Goal: Transaction & Acquisition: Purchase product/service

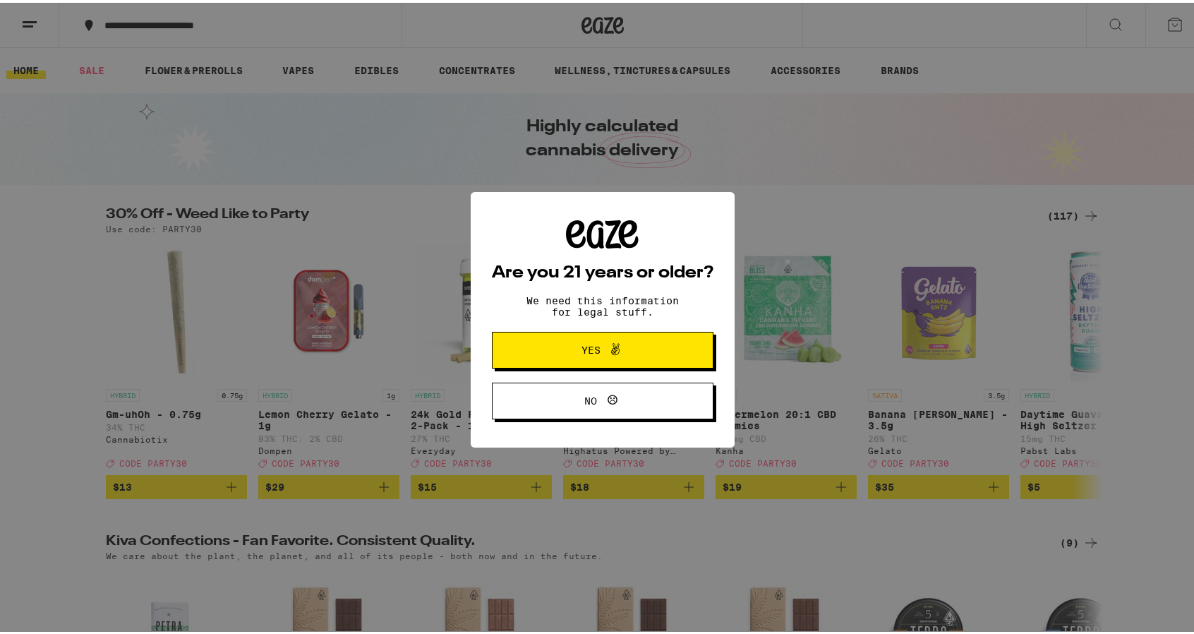
click at [634, 335] on button "Yes" at bounding box center [603, 347] width 222 height 37
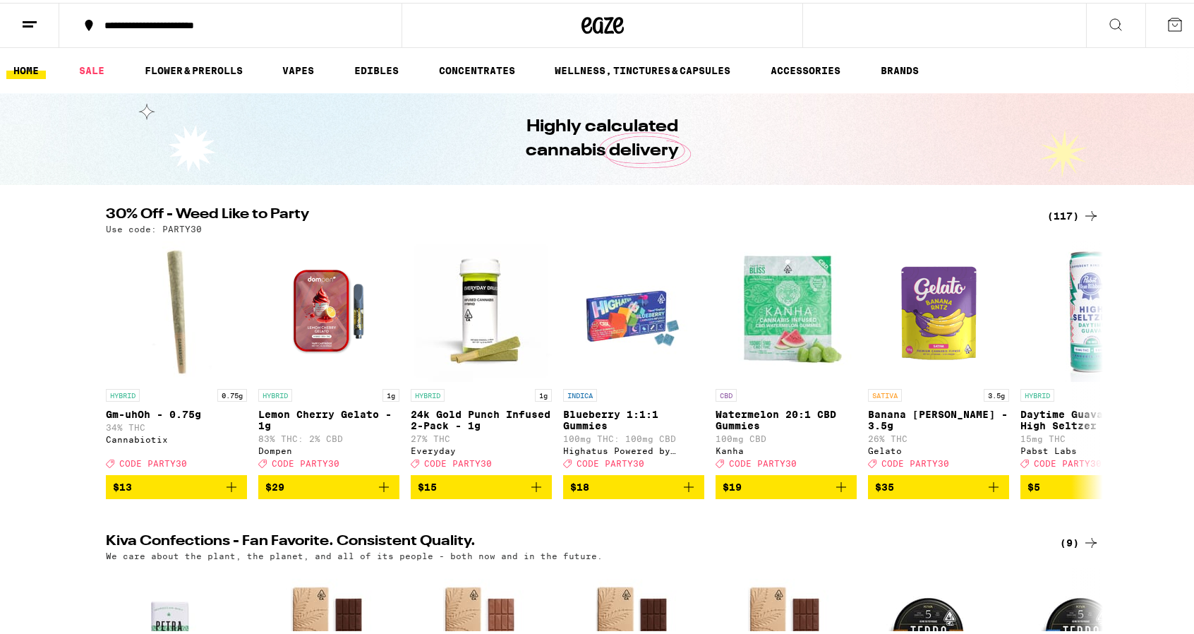
click at [1083, 212] on icon at bounding box center [1091, 213] width 17 height 17
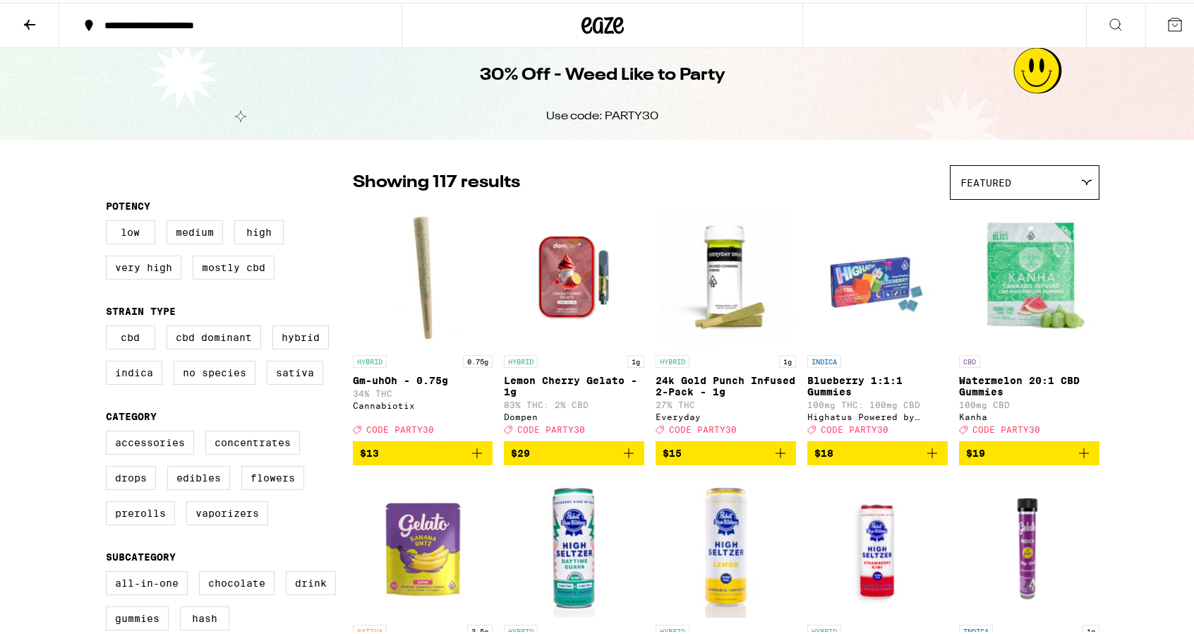
click at [42, 22] on button at bounding box center [29, 23] width 59 height 44
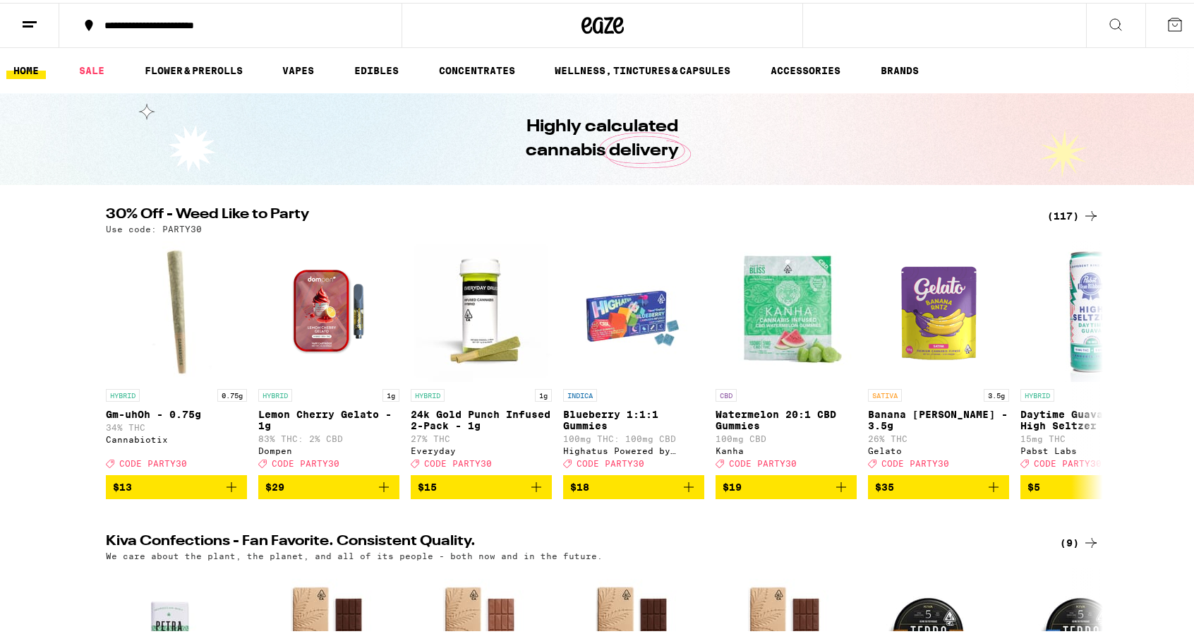
click at [37, 16] on icon at bounding box center [29, 21] width 17 height 17
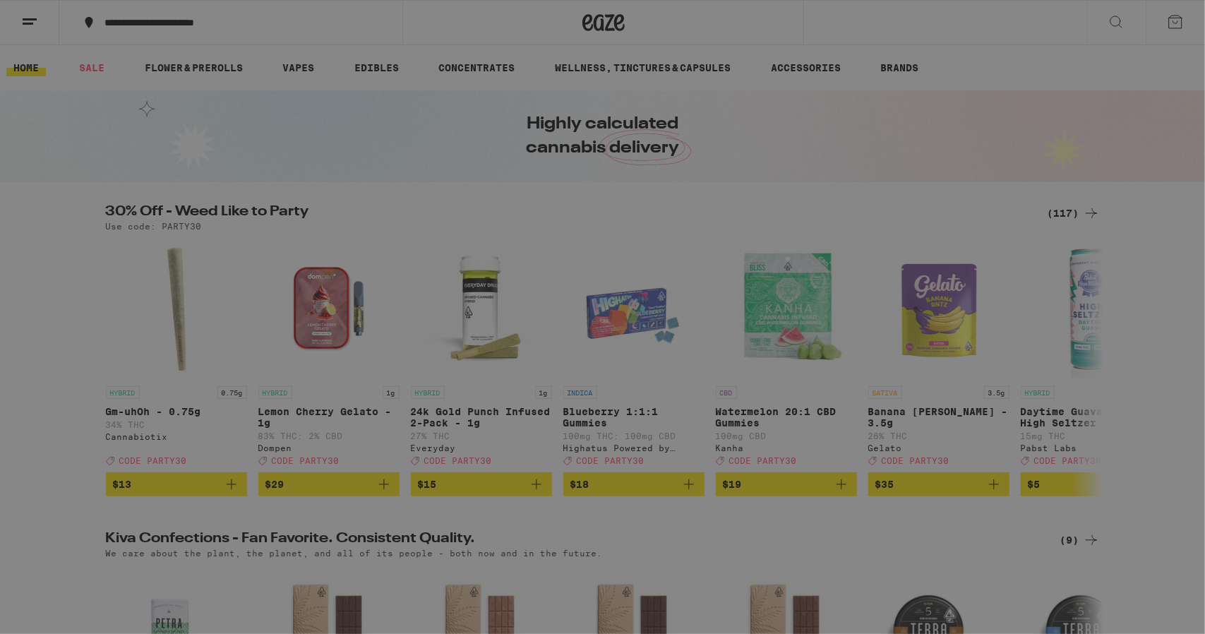
click at [117, 72] on button "Log In" at bounding box center [196, 75] width 248 height 28
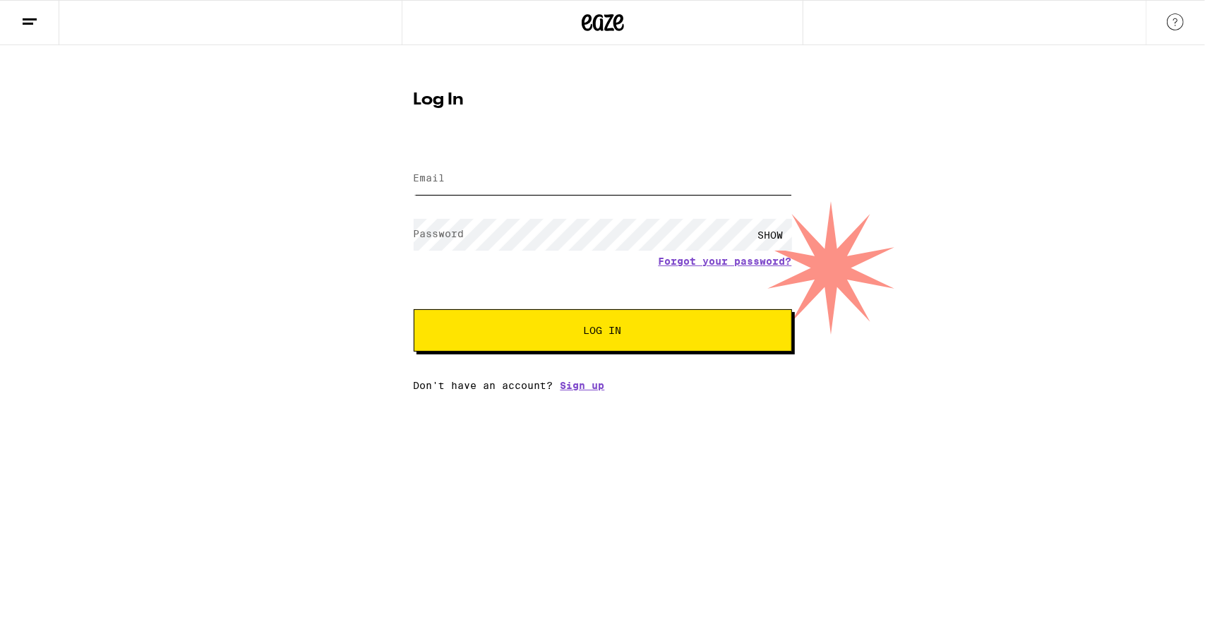
type input "[PERSON_NAME][EMAIL_ADDRESS][PERSON_NAME][DOMAIN_NAME]"
click at [632, 184] on input "[PERSON_NAME][EMAIL_ADDRESS][PERSON_NAME][DOMAIN_NAME]" at bounding box center [603, 179] width 378 height 32
click at [634, 330] on span "Log In" at bounding box center [603, 330] width 264 height 10
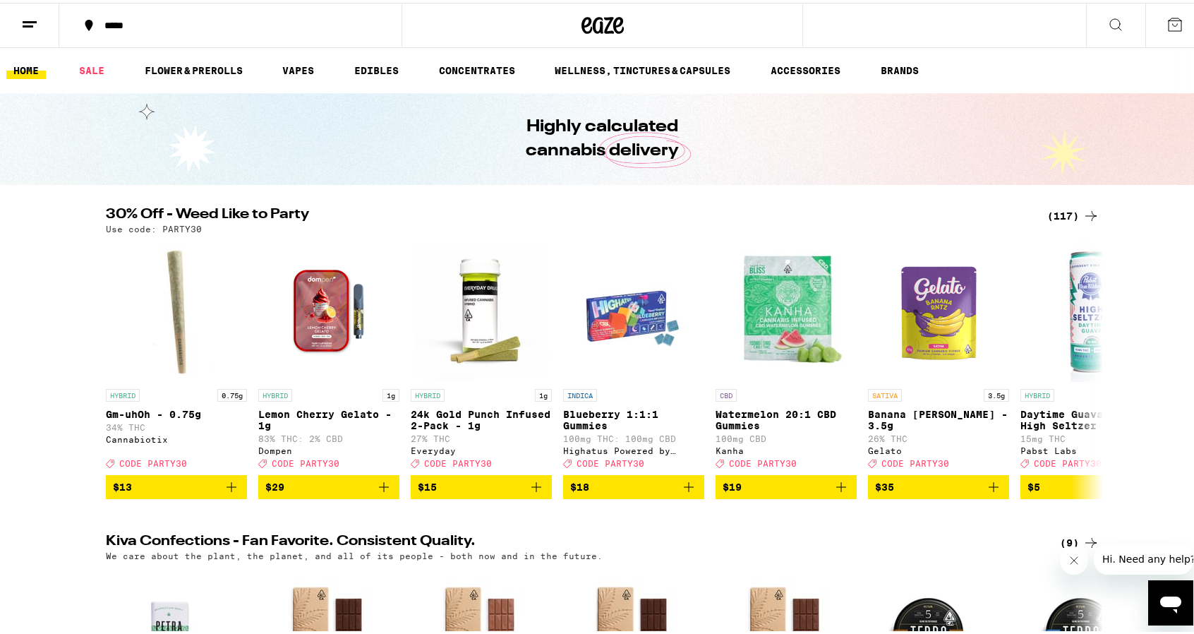
click at [1166, 16] on icon at bounding box center [1174, 21] width 17 height 17
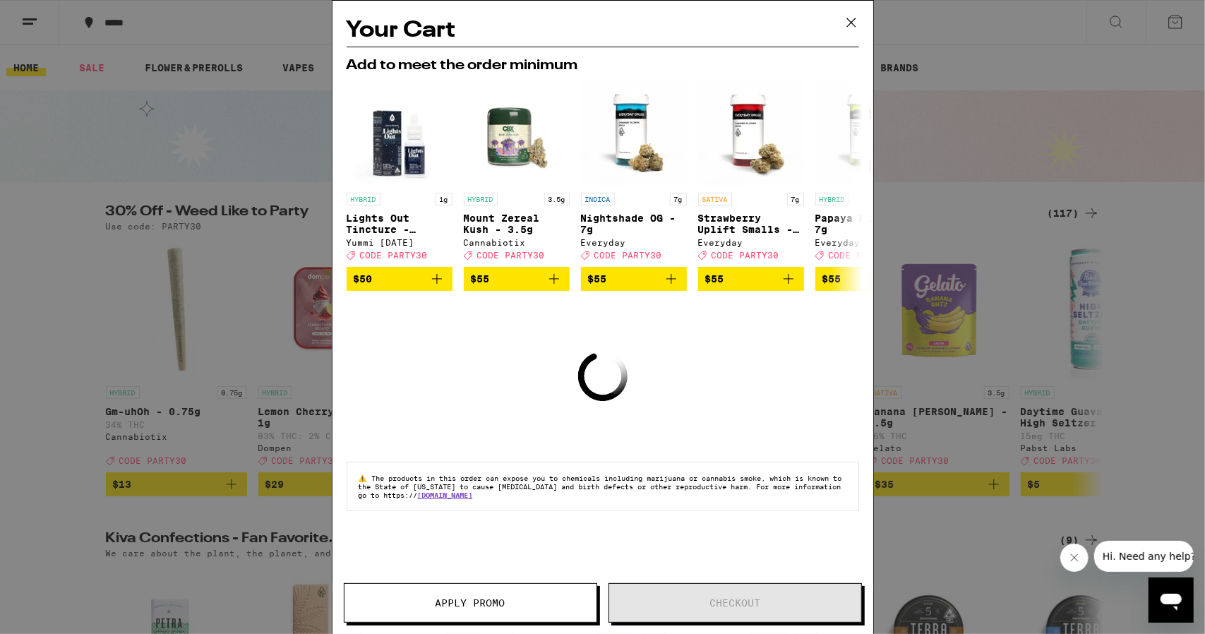
click at [850, 24] on icon at bounding box center [850, 22] width 21 height 21
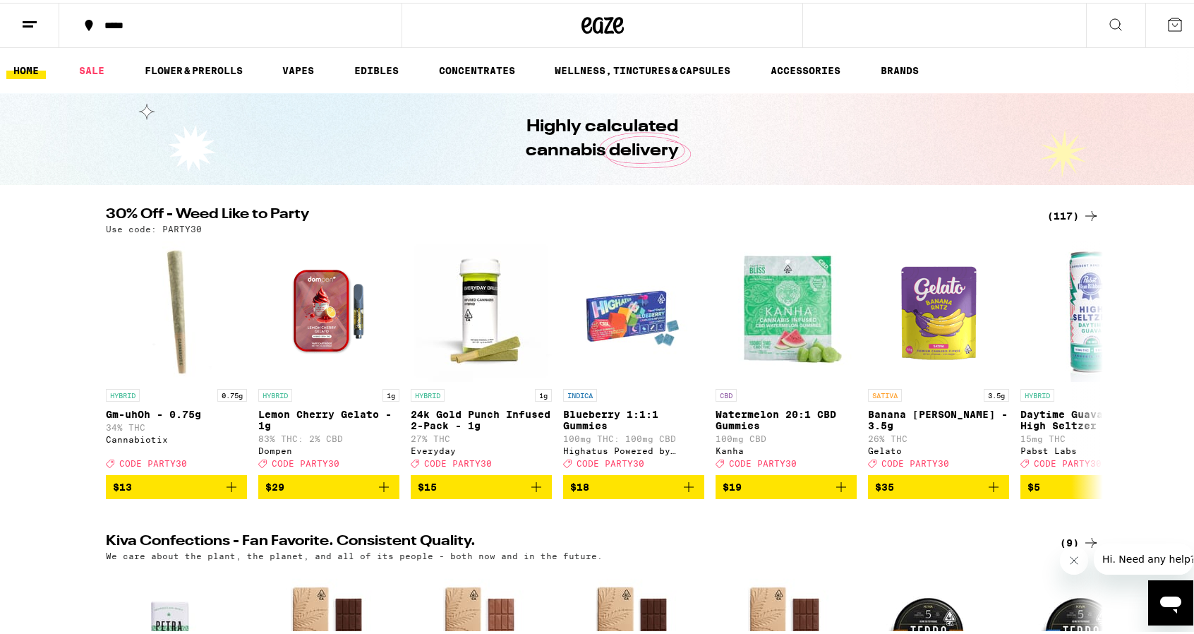
click at [1083, 212] on icon at bounding box center [1091, 213] width 17 height 17
click at [1061, 212] on div "(117)" at bounding box center [1073, 213] width 52 height 17
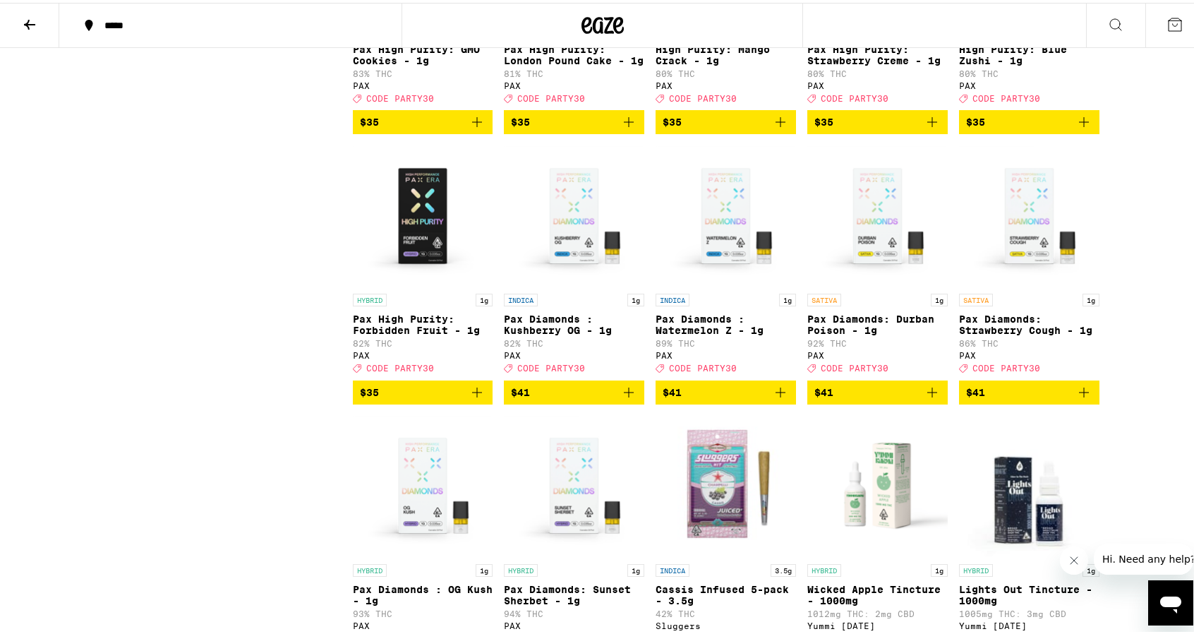
scroll to position [5575, 0]
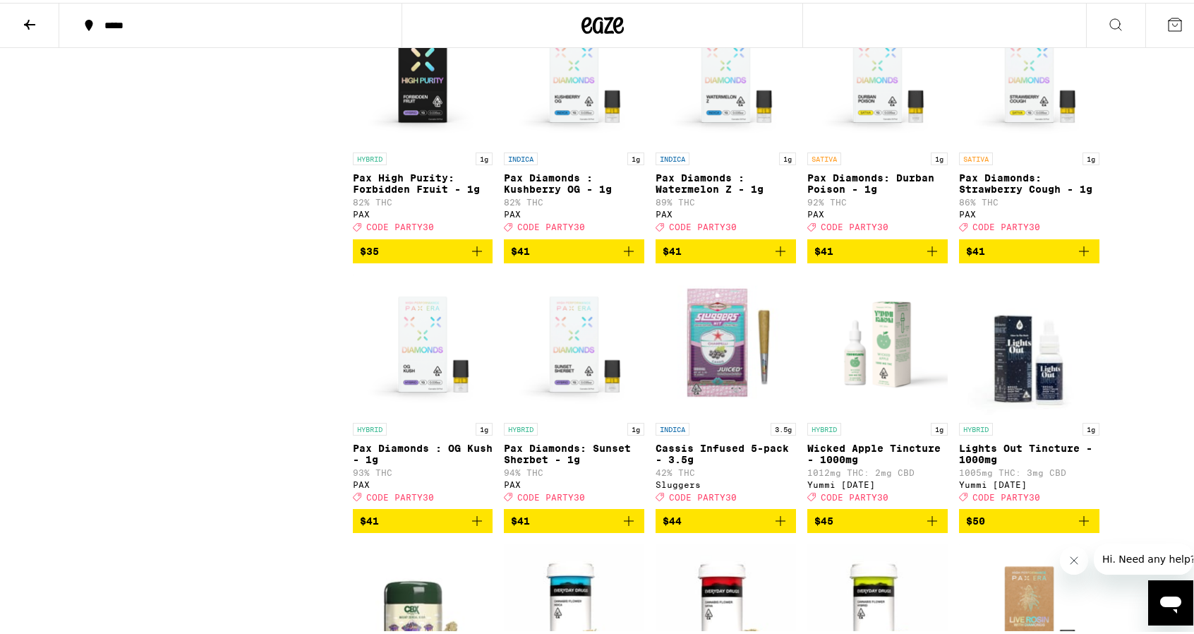
click at [624, 523] on icon "Add to bag" at bounding box center [629, 518] width 10 height 10
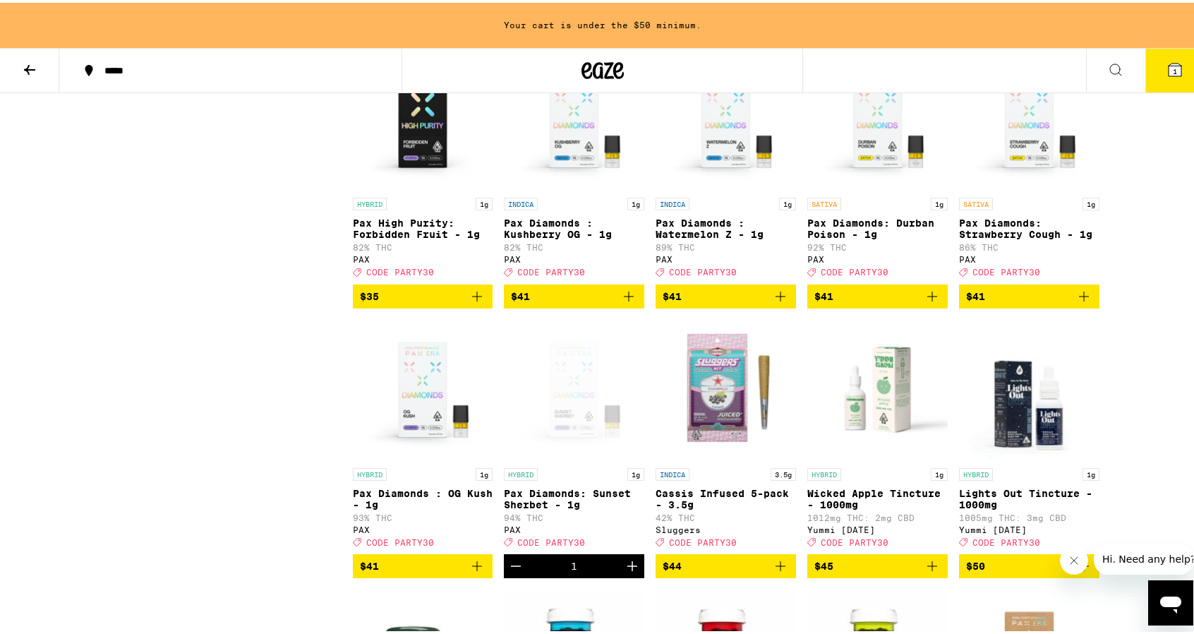
scroll to position [5620, 0]
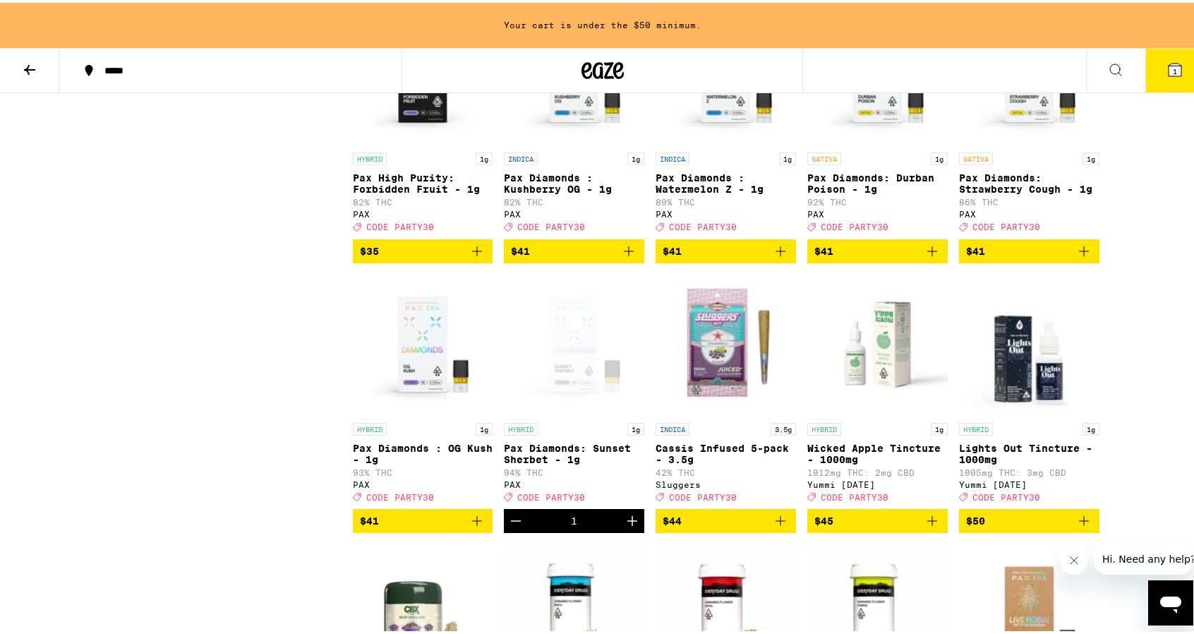
click at [474, 523] on icon "Add to bag" at bounding box center [477, 518] width 10 height 10
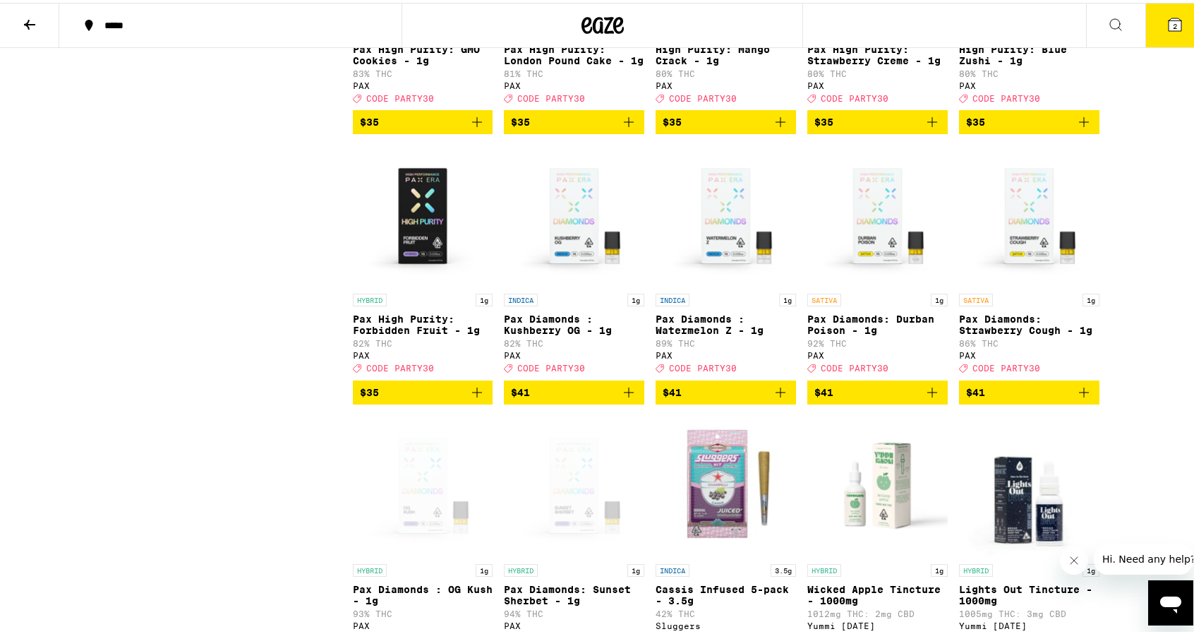
scroll to position [5293, 0]
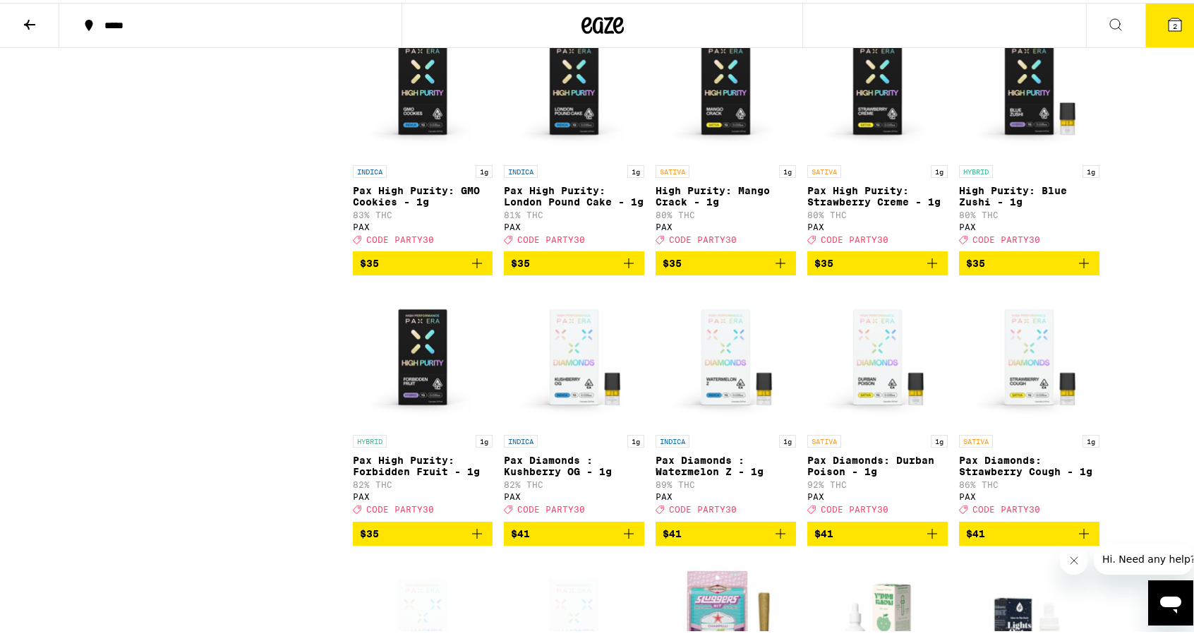
click at [780, 269] on icon "Add to bag" at bounding box center [780, 260] width 17 height 17
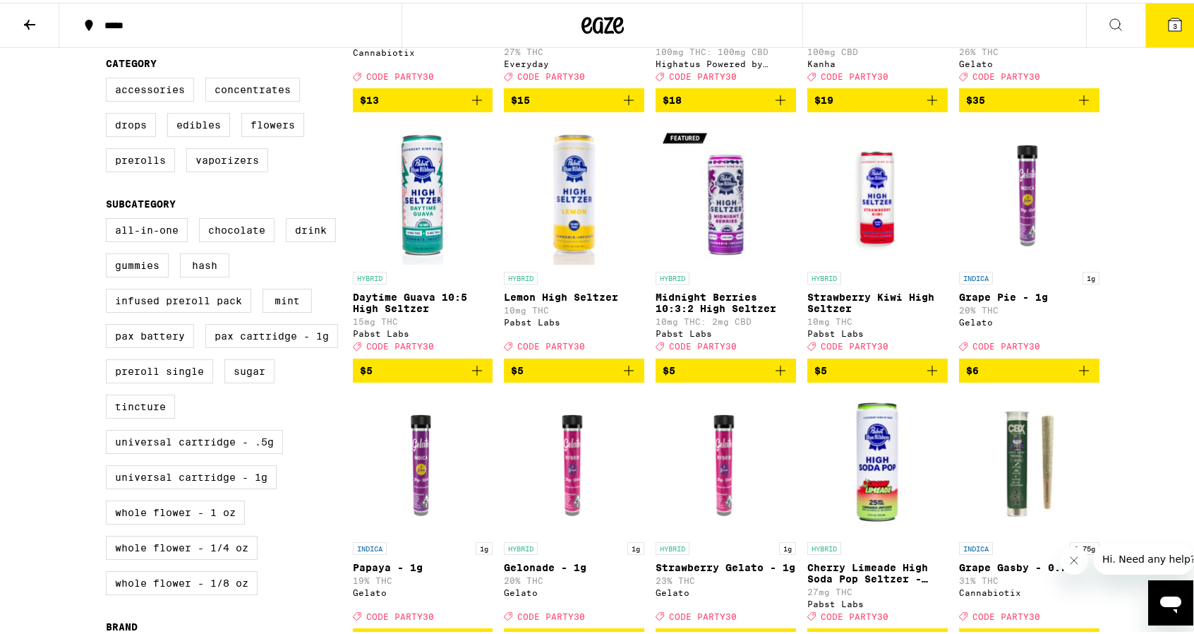
scroll to position [0, 0]
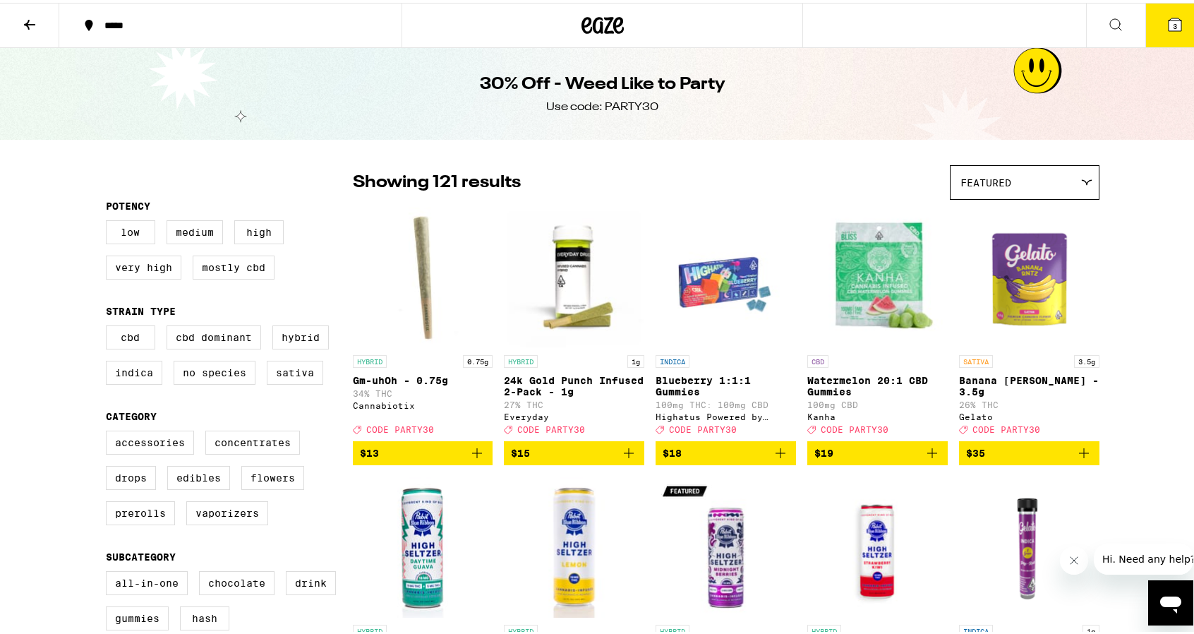
click at [1146, 23] on button "3" at bounding box center [1174, 23] width 59 height 44
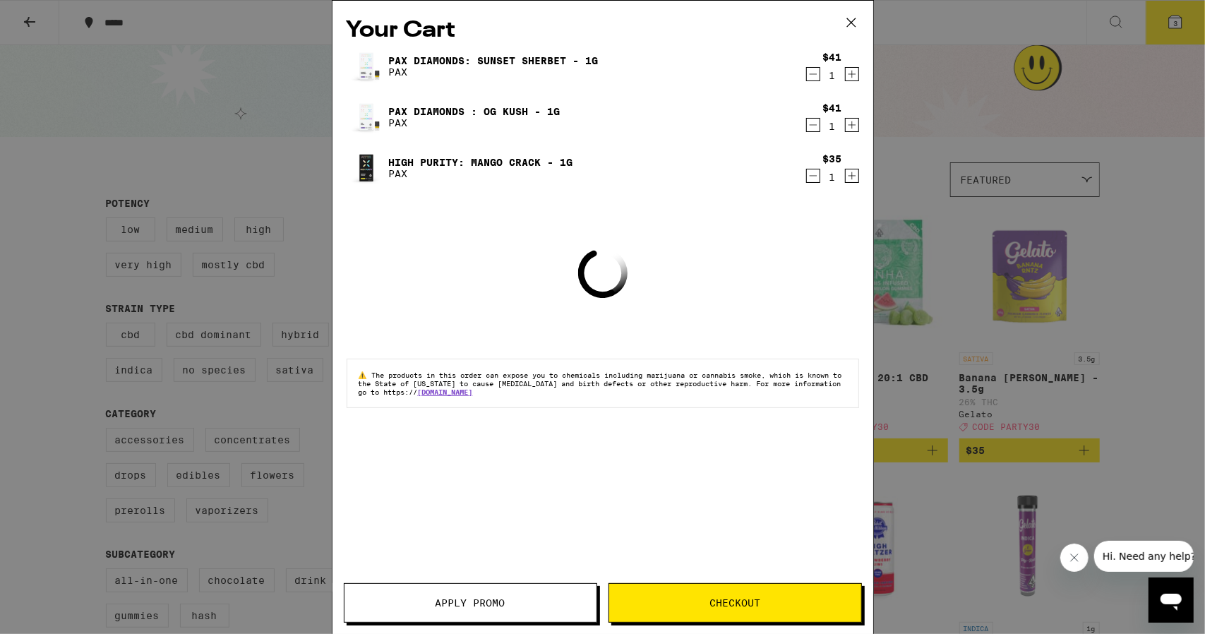
click at [426, 606] on span "Apply Promo" at bounding box center [470, 603] width 252 height 10
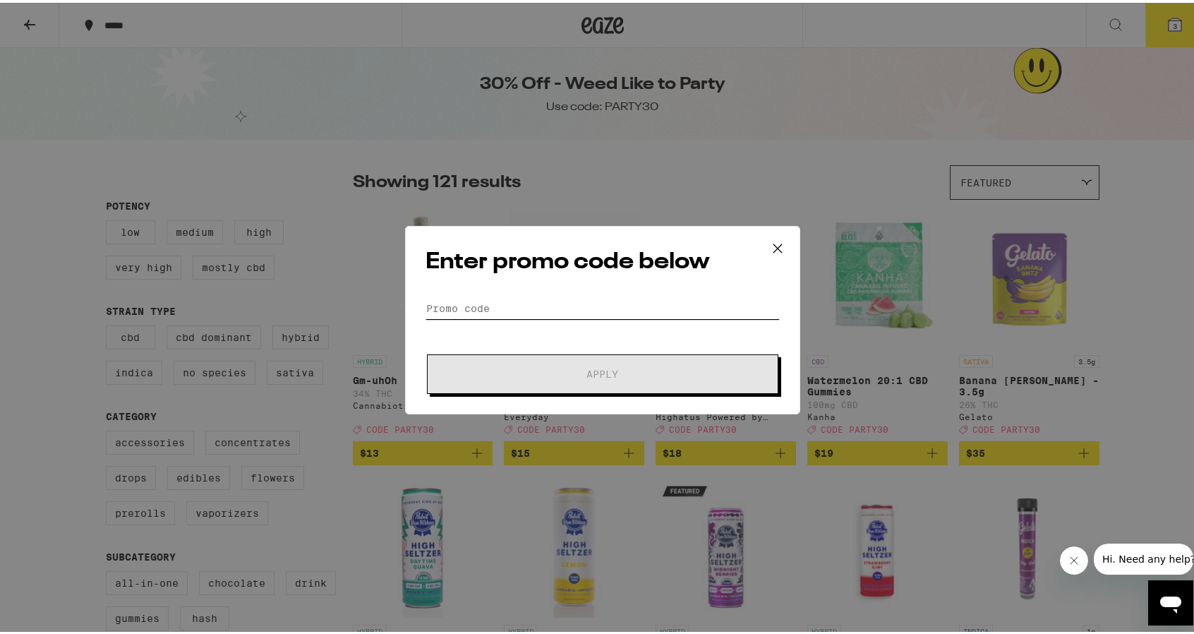
click at [542, 296] on input "Promo Code" at bounding box center [603, 305] width 354 height 21
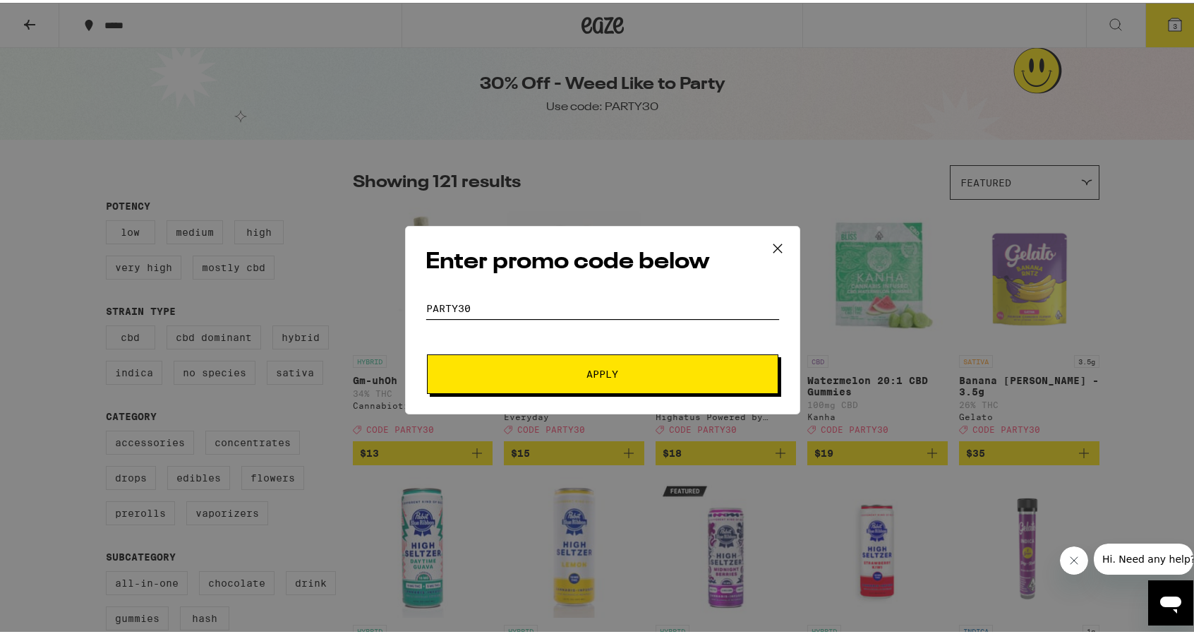
type input "party30"
click at [581, 392] on div "Enter promo code below Promo Code party30 Apply" at bounding box center [602, 317] width 395 height 188
click at [591, 378] on button "Apply" at bounding box center [602, 371] width 351 height 40
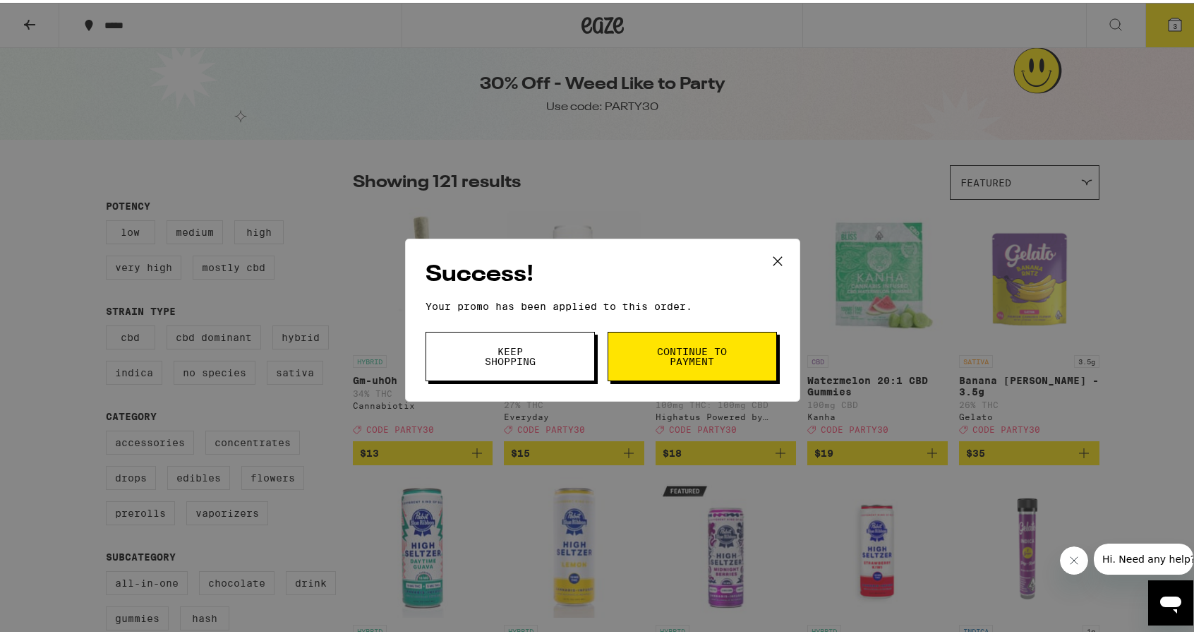
click at [740, 341] on button "Continue to payment" at bounding box center [692, 353] width 169 height 49
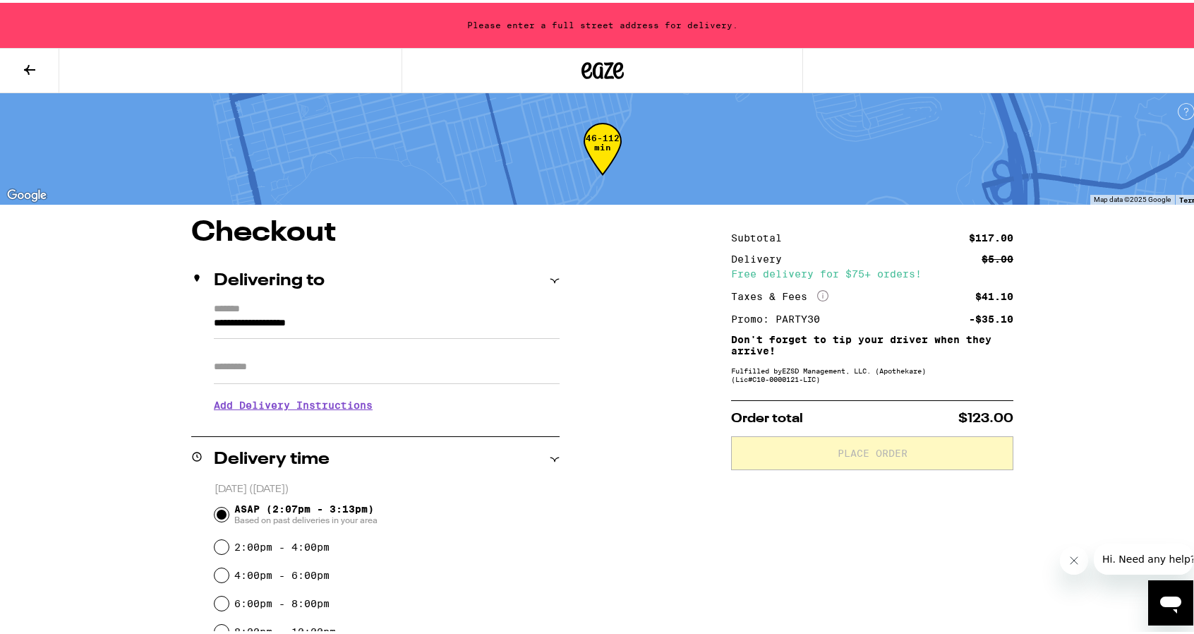
scroll to position [71, 0]
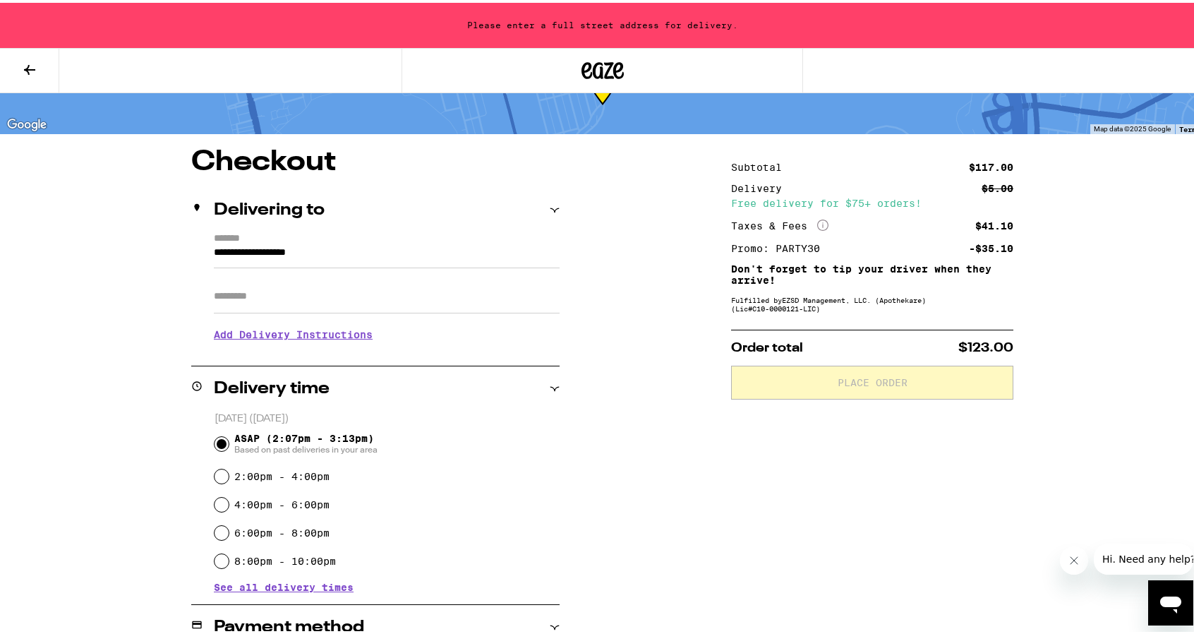
click at [335, 251] on input "**********" at bounding box center [387, 253] width 346 height 24
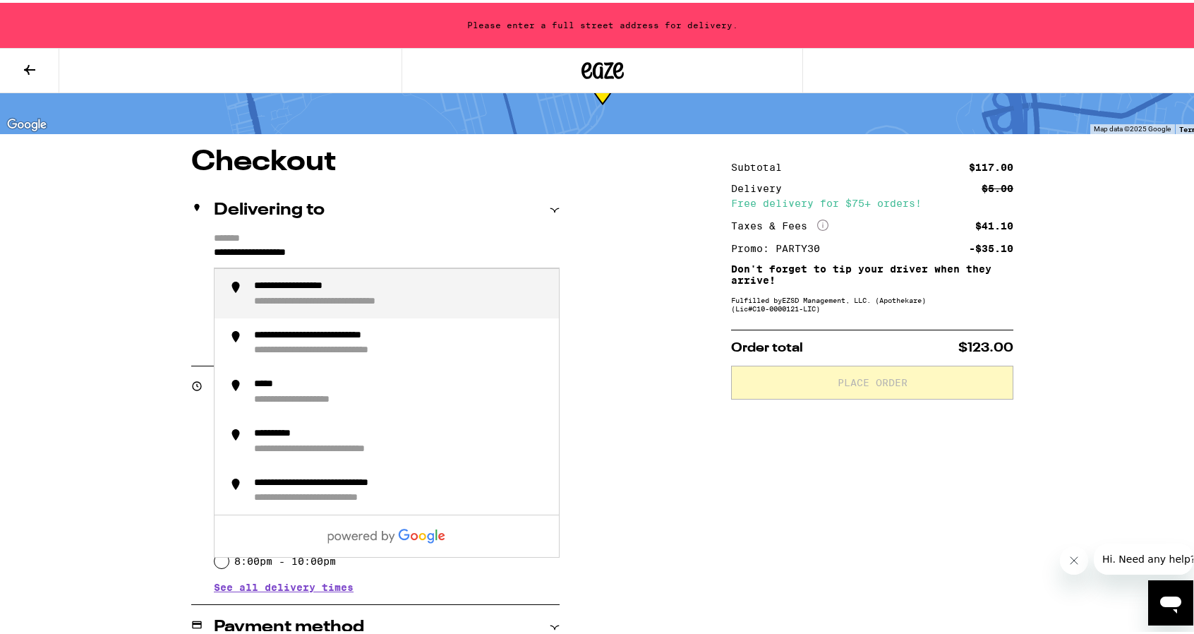
click at [319, 241] on input "**********" at bounding box center [387, 253] width 346 height 24
click at [319, 241] on label "*******" at bounding box center [387, 235] width 346 height 11
click at [319, 241] on input "**********" at bounding box center [387, 253] width 346 height 24
click at [312, 249] on input "**********" at bounding box center [387, 253] width 346 height 24
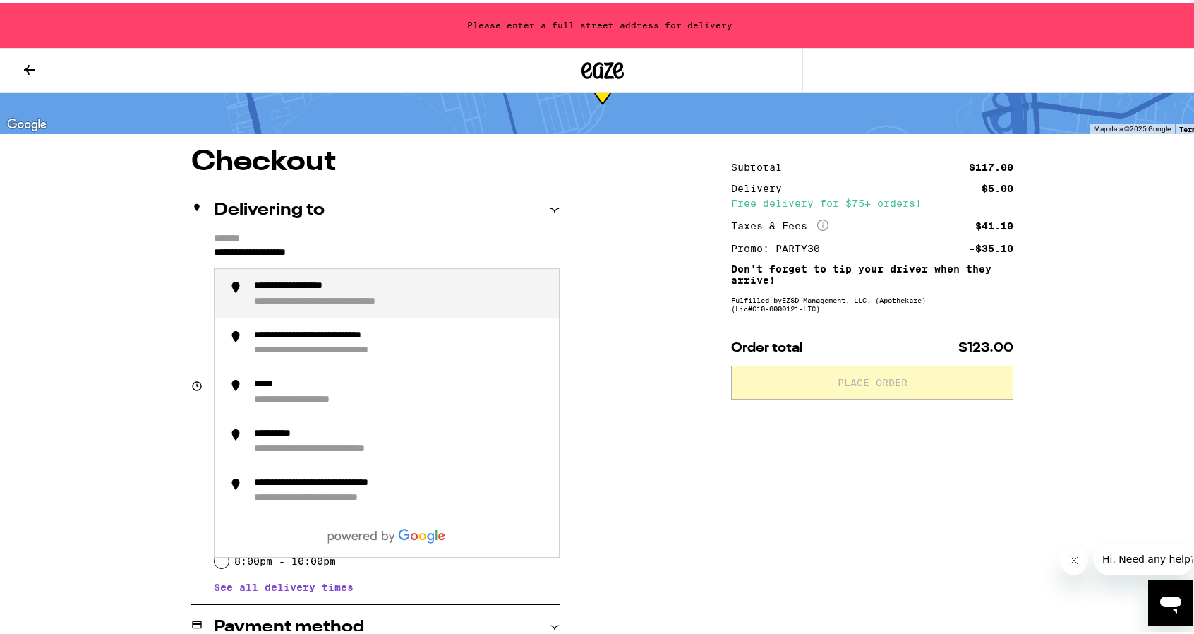
click at [312, 249] on input "**********" at bounding box center [387, 253] width 346 height 24
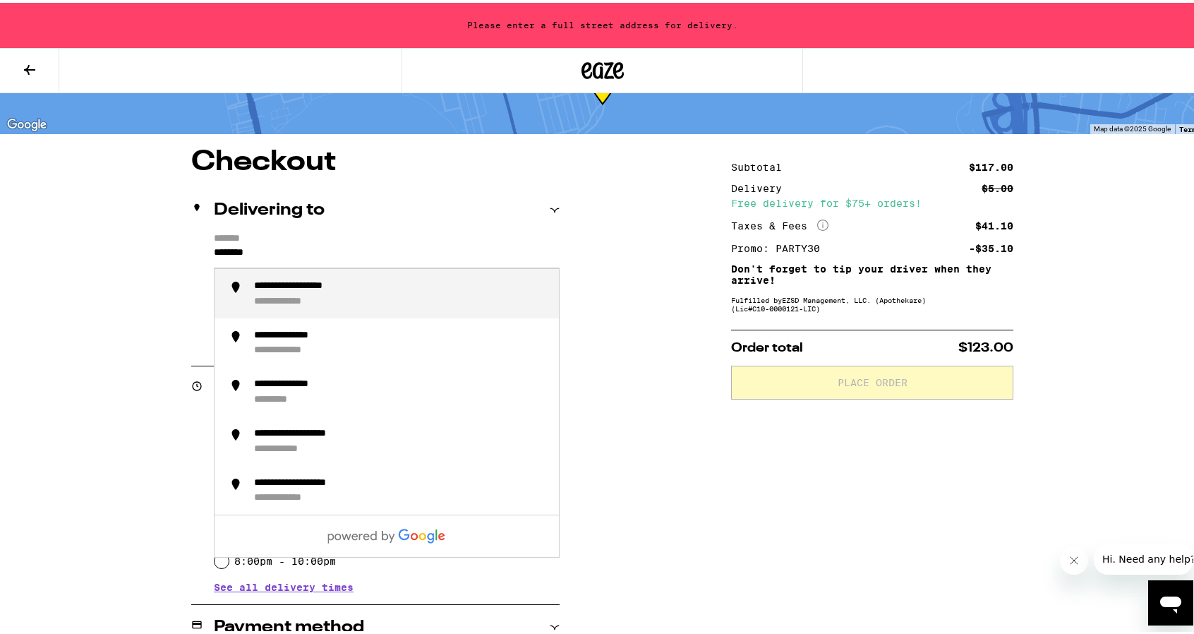
click at [321, 293] on div "**********" at bounding box center [296, 298] width 85 height 11
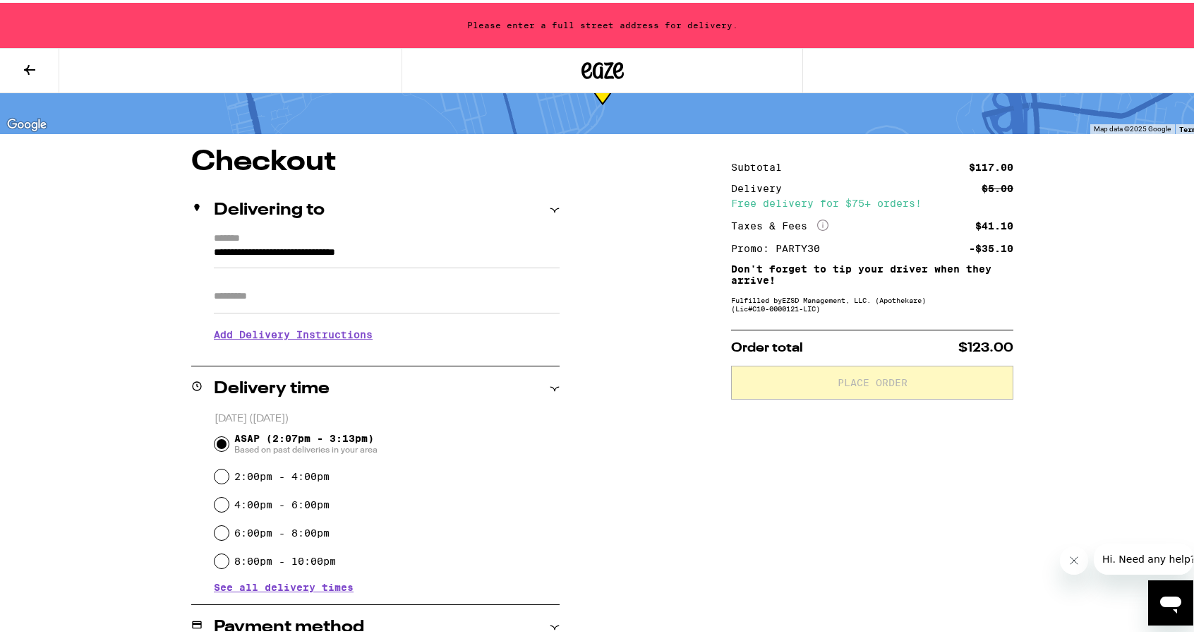
type input "**********"
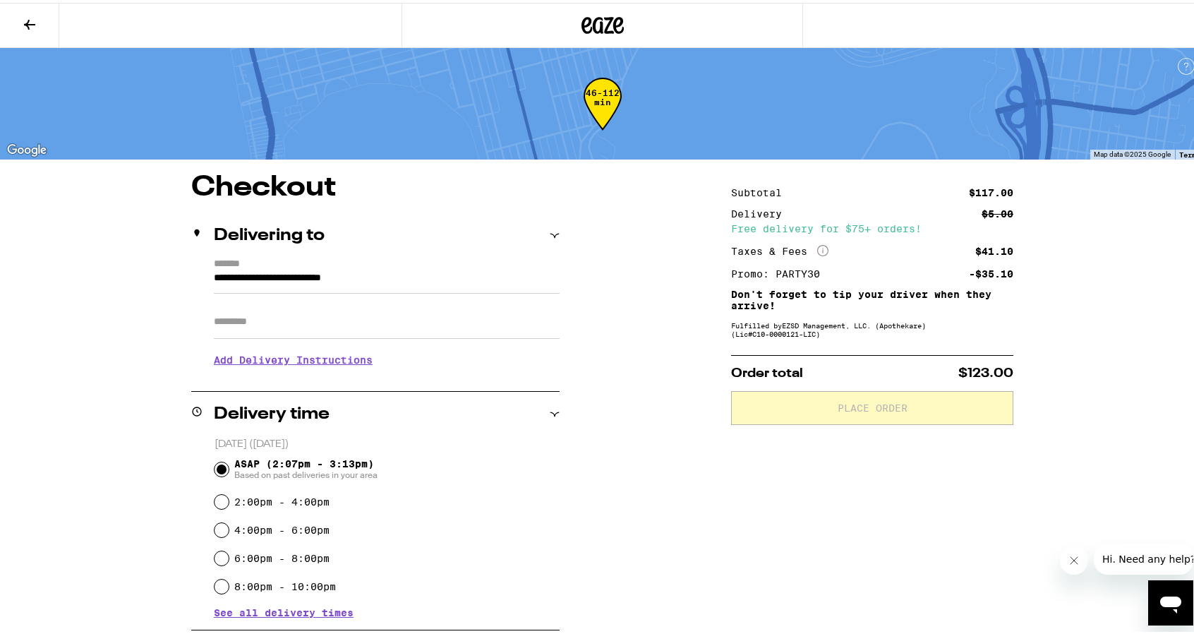
scroll to position [353, 0]
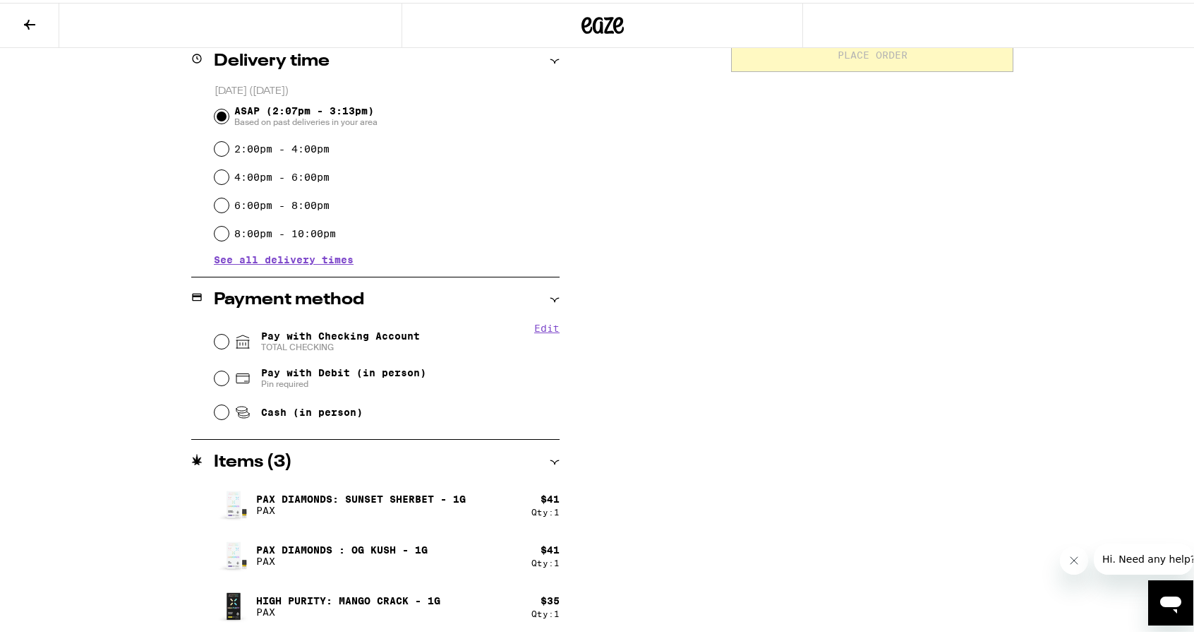
click at [302, 334] on span "Pay with Checking Account TOTAL CHECKING" at bounding box center [340, 338] width 159 height 23
click at [229, 334] on input "Pay with Checking Account TOTAL CHECKING" at bounding box center [222, 339] width 14 height 14
radio input "true"
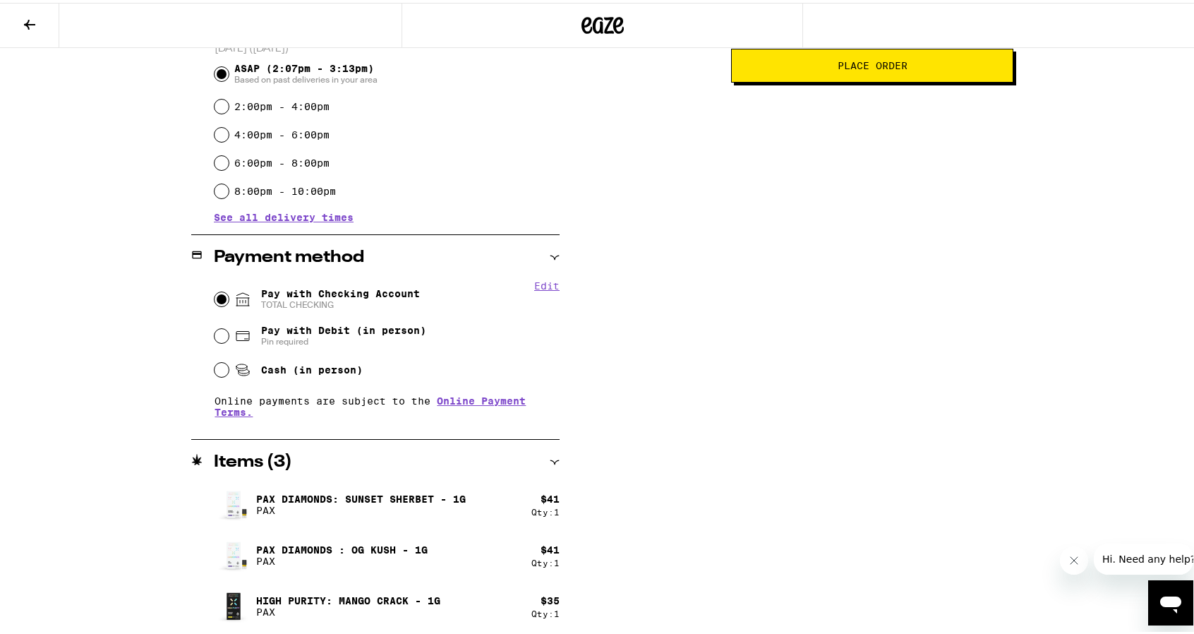
scroll to position [0, 0]
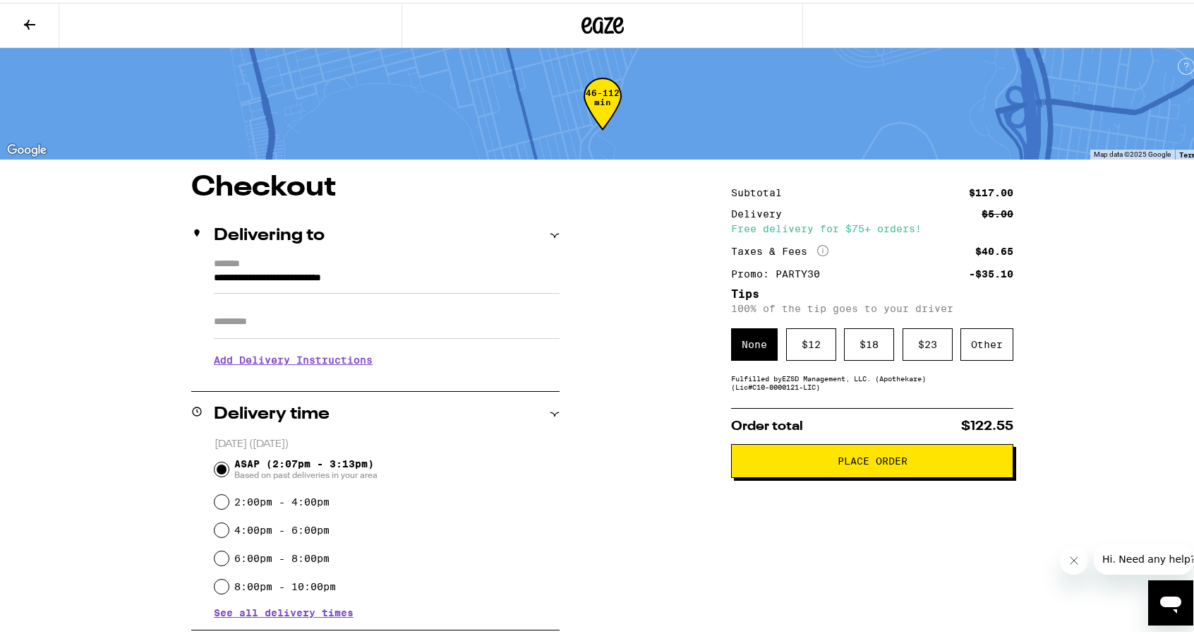
click at [37, 26] on icon at bounding box center [29, 21] width 17 height 17
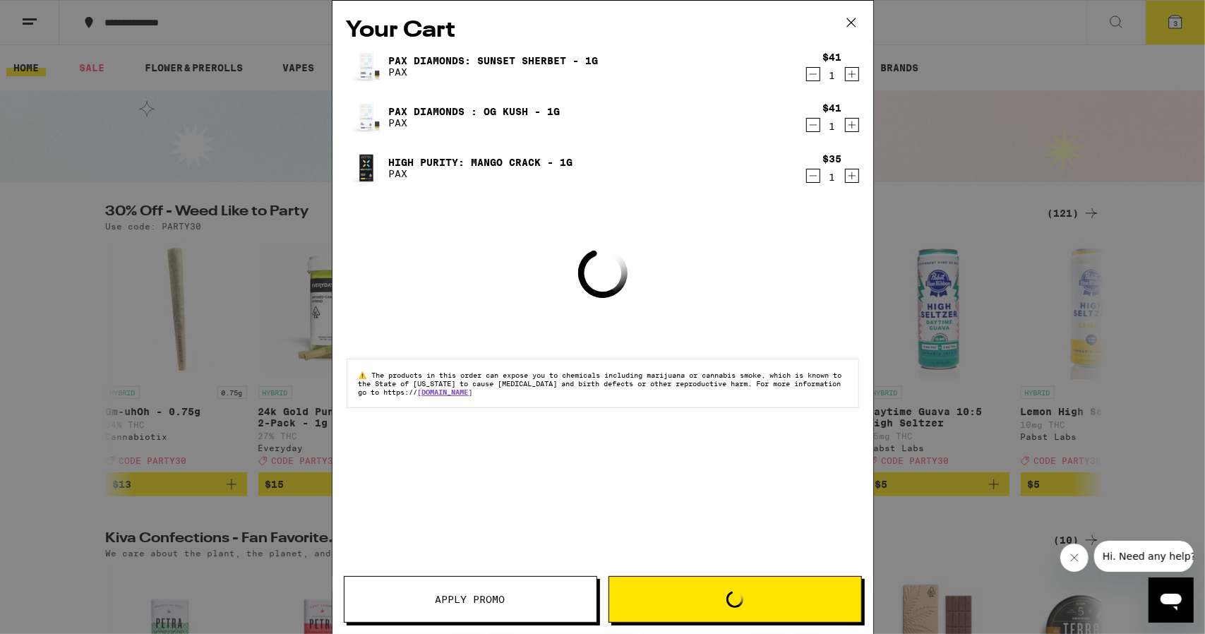
click at [814, 177] on icon "Decrement" at bounding box center [813, 175] width 13 height 17
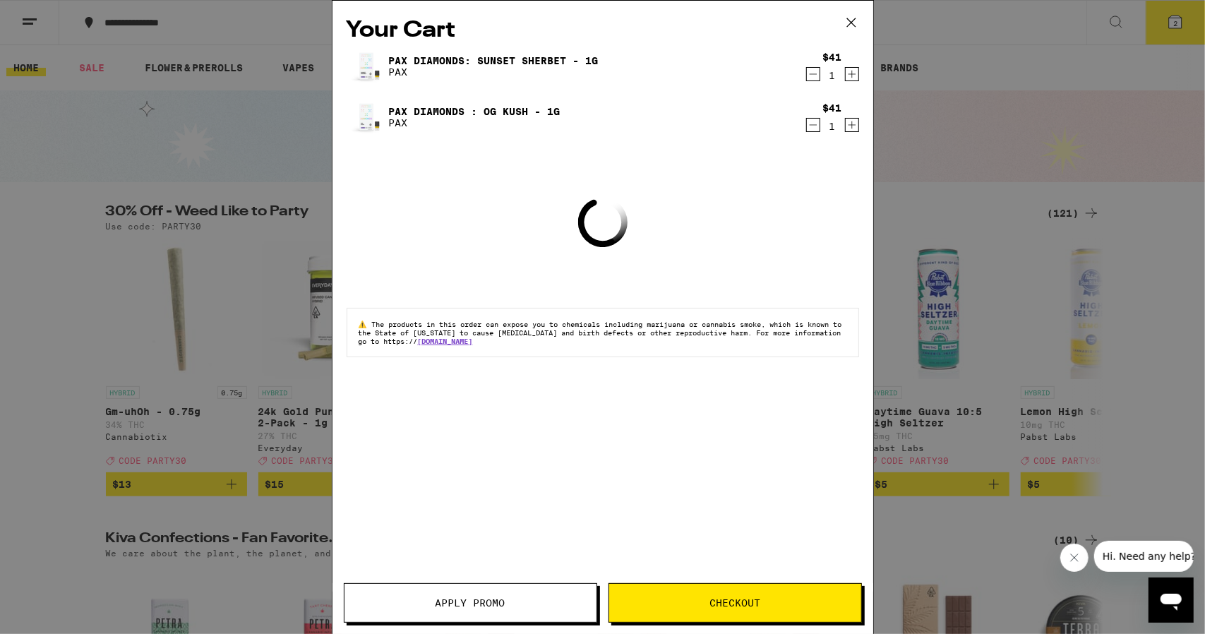
click at [506, 597] on button "Apply Promo" at bounding box center [470, 603] width 253 height 40
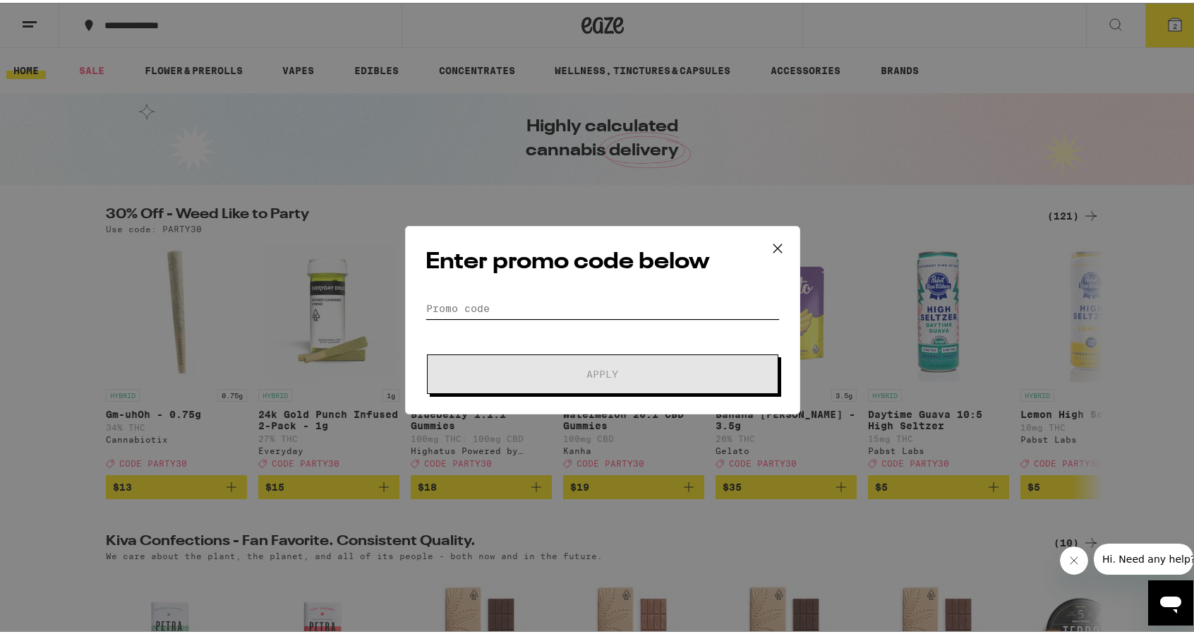
click at [538, 311] on input "Promo Code" at bounding box center [603, 305] width 354 height 21
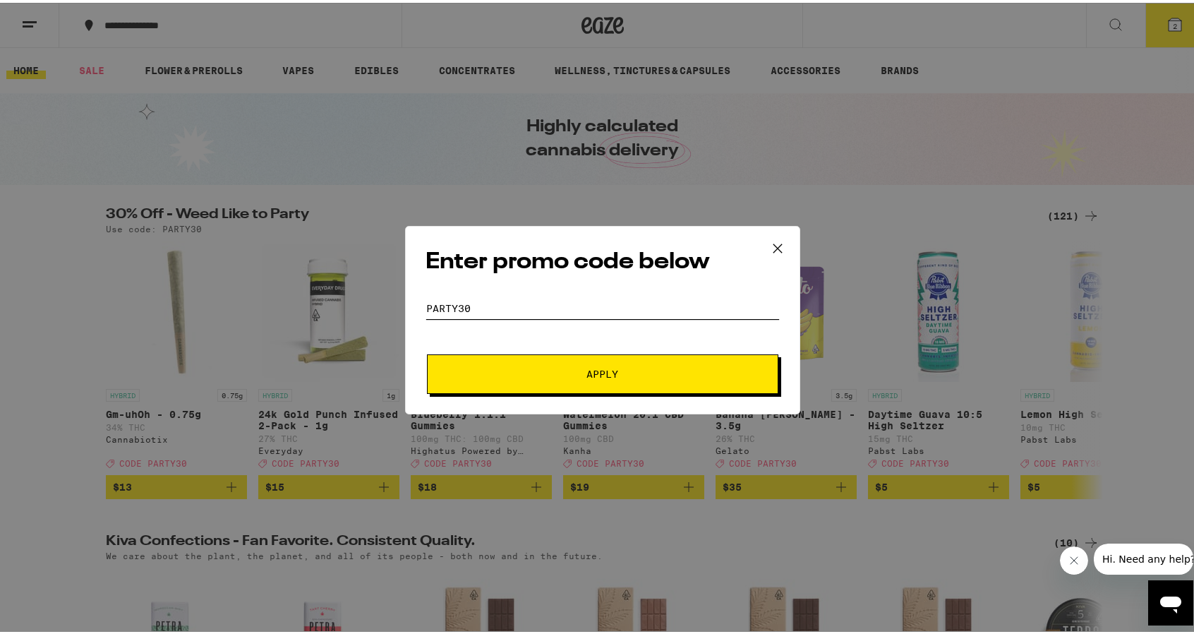
type input "party30"
click at [576, 373] on span "Apply" at bounding box center [603, 371] width 254 height 10
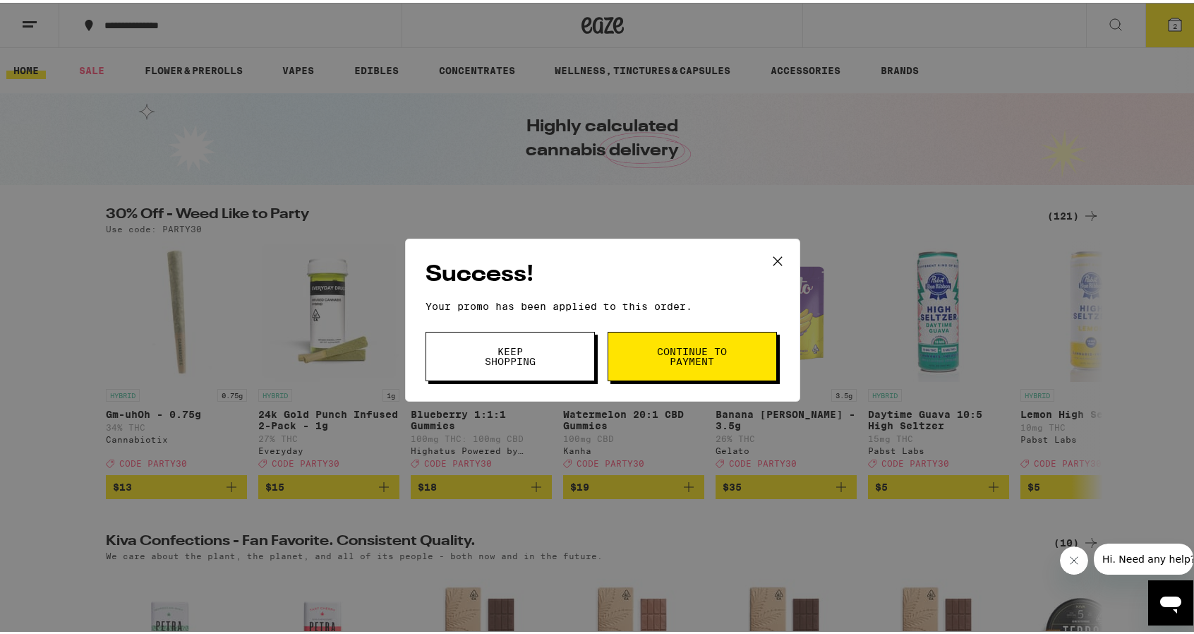
click at [685, 356] on span "Continue to payment" at bounding box center [692, 354] width 72 height 20
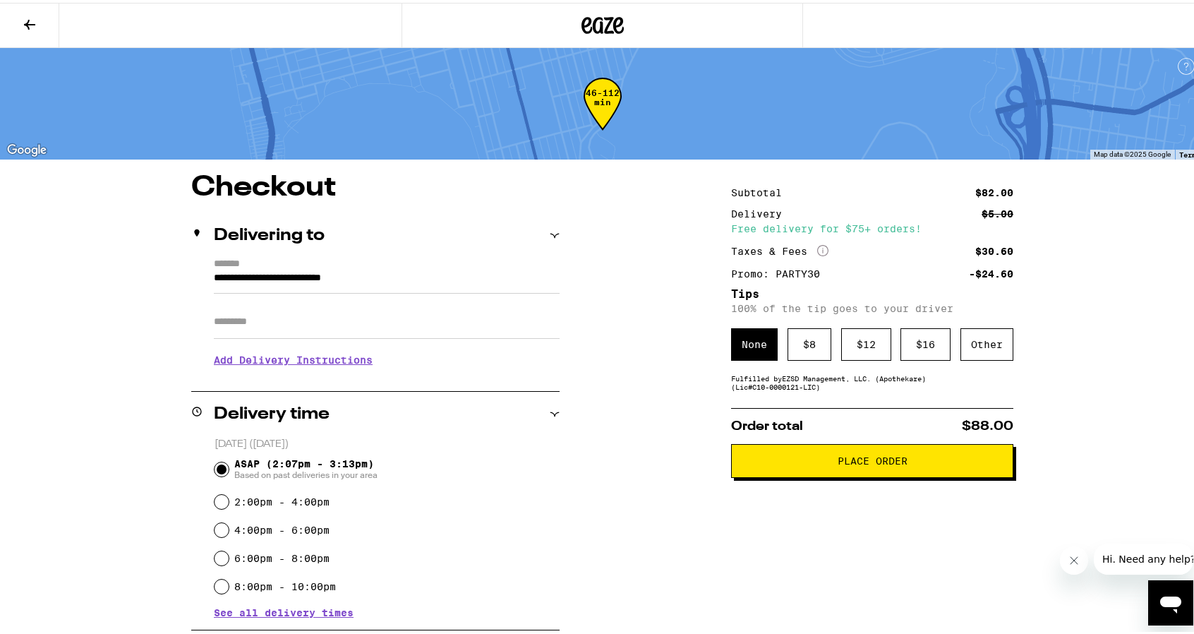
scroll to position [141, 0]
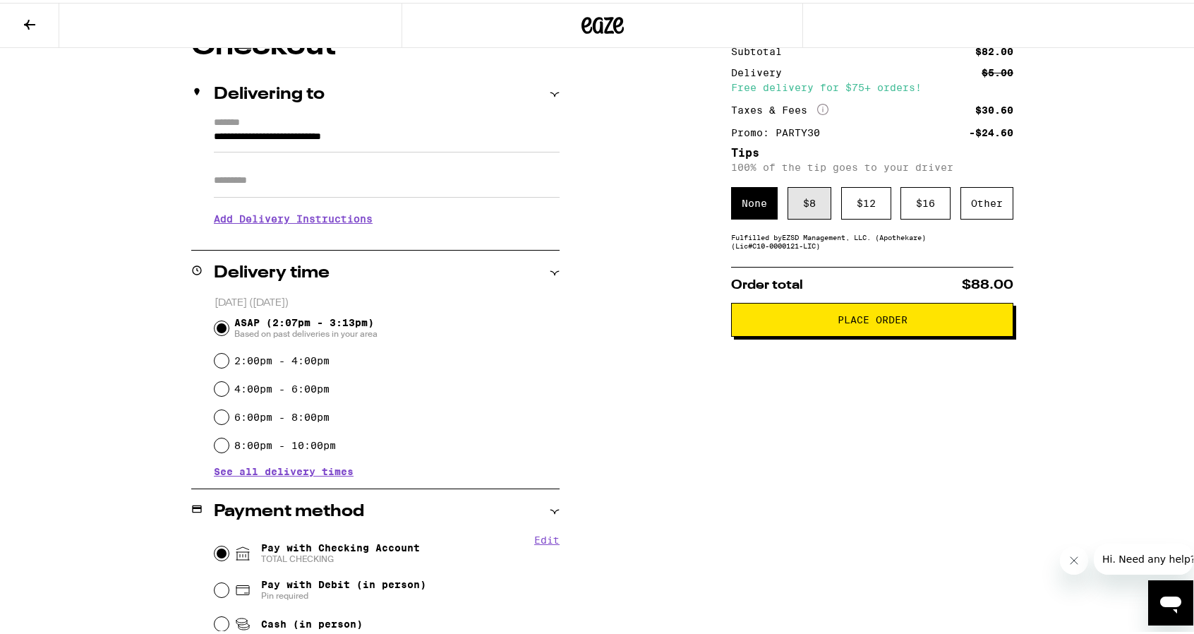
click at [808, 200] on div "$ 8" at bounding box center [810, 200] width 44 height 32
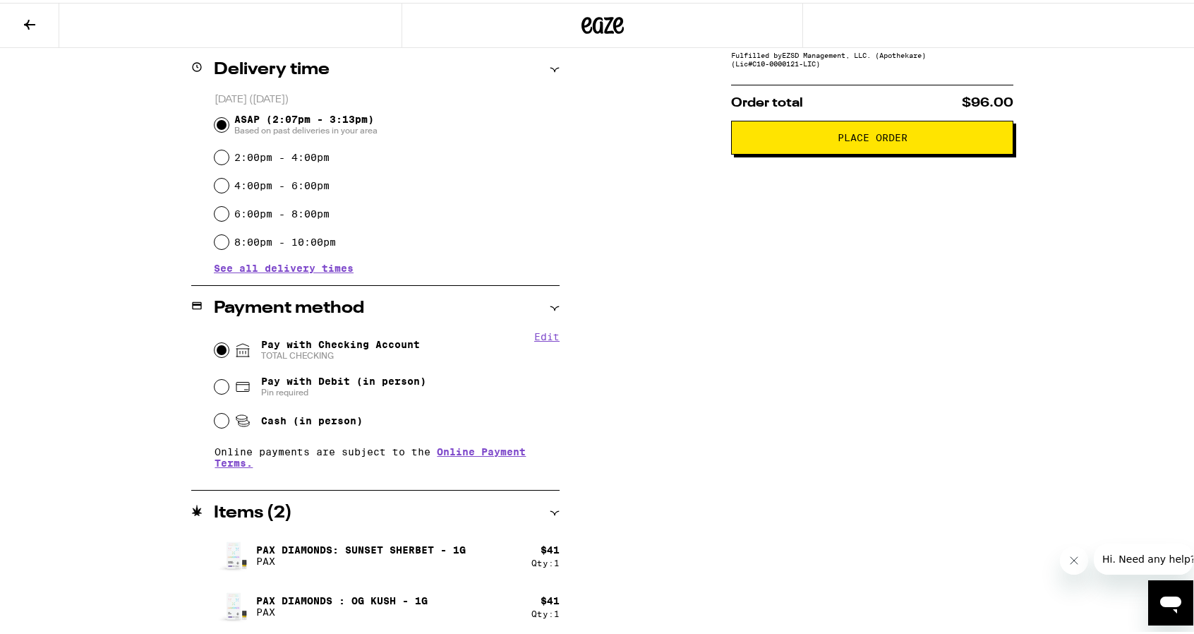
scroll to position [0, 0]
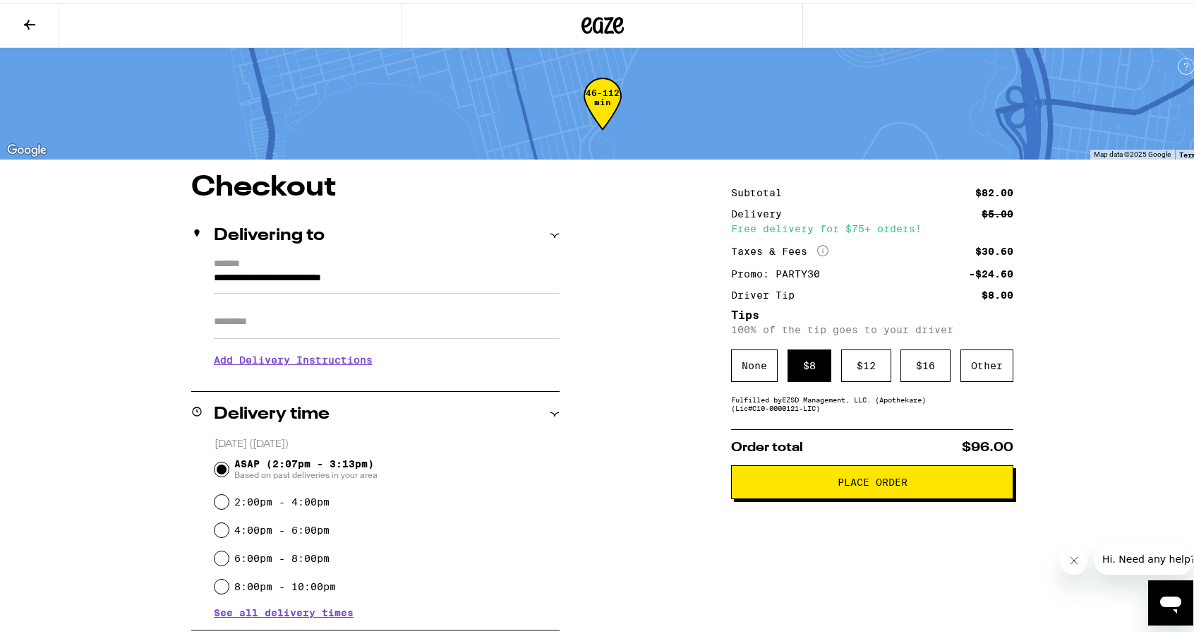
click at [946, 481] on span "Place Order" at bounding box center [872, 479] width 258 height 10
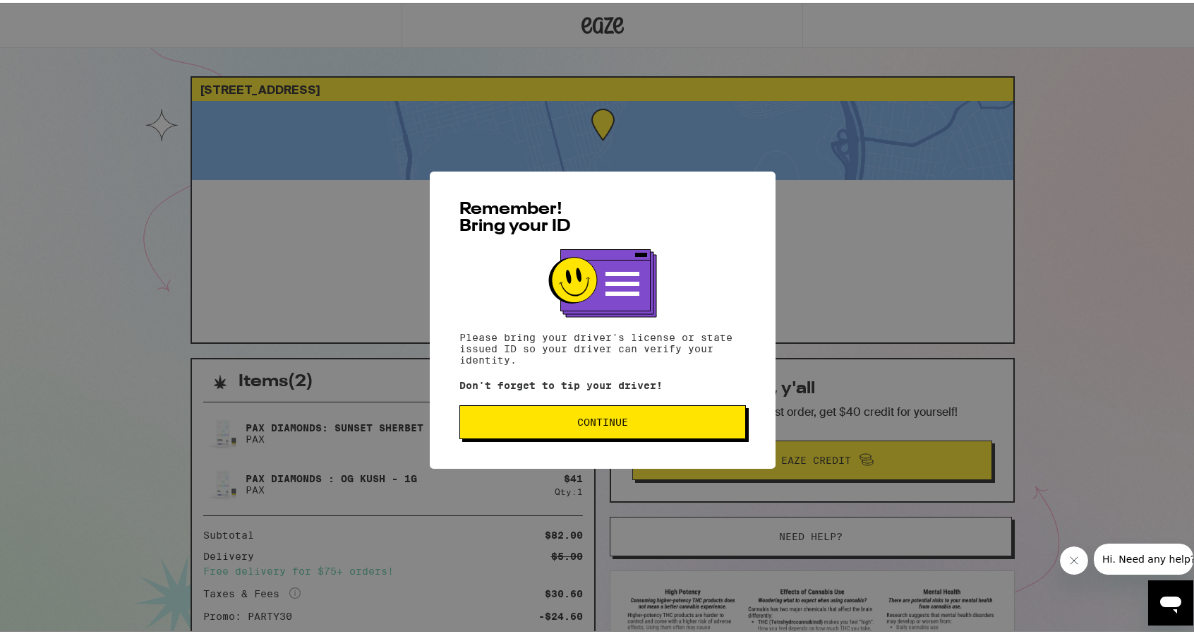
click at [641, 420] on span "Continue" at bounding box center [602, 419] width 263 height 10
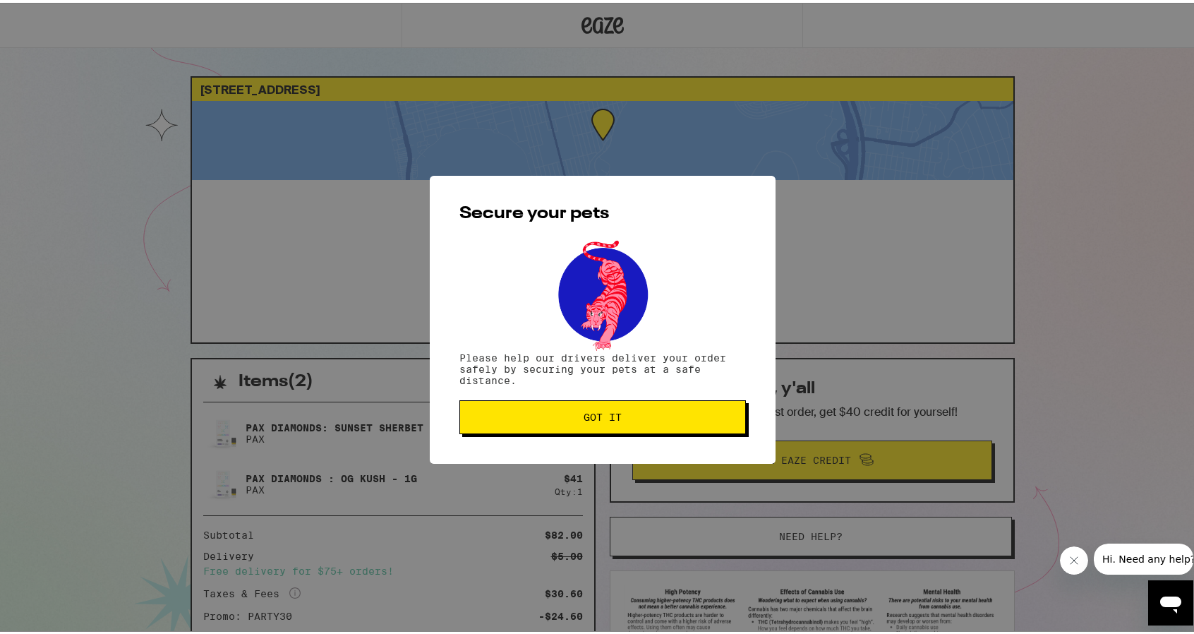
click at [675, 416] on span "Got it" at bounding box center [602, 414] width 263 height 10
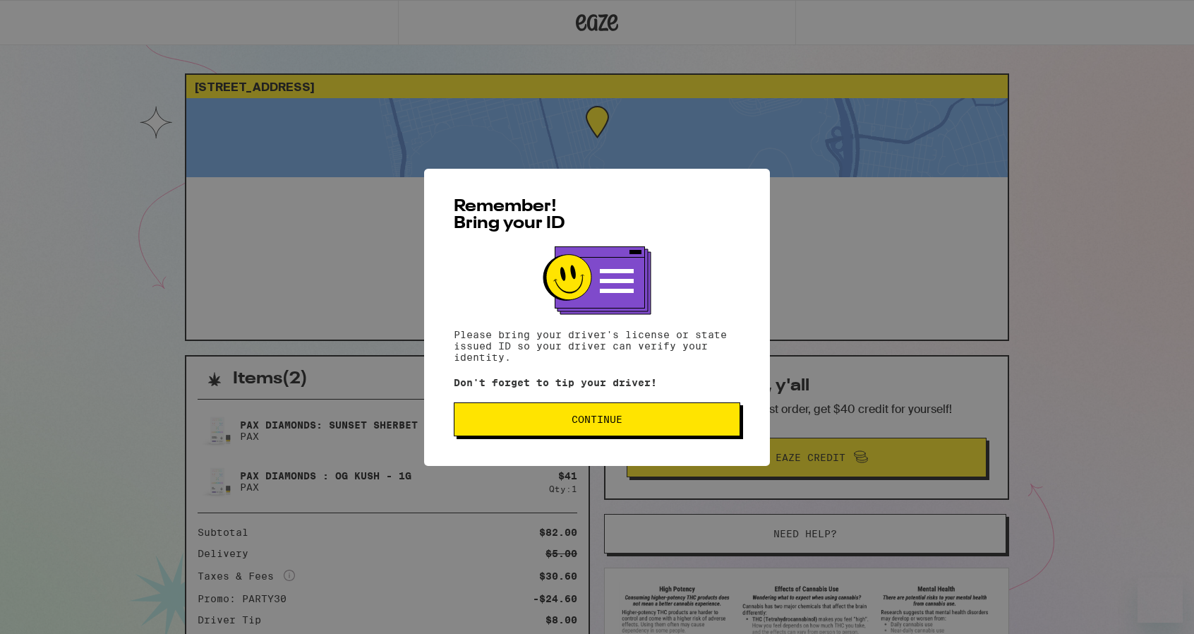
click at [661, 427] on button "Continue" at bounding box center [597, 419] width 287 height 34
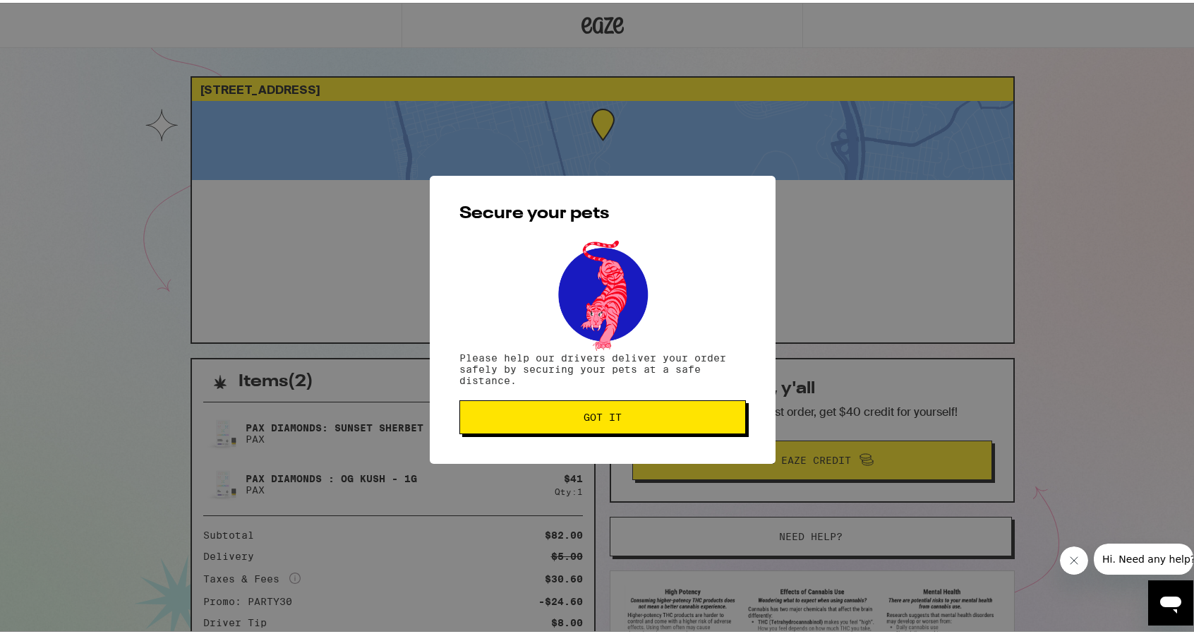
click at [658, 412] on span "Got it" at bounding box center [602, 414] width 263 height 10
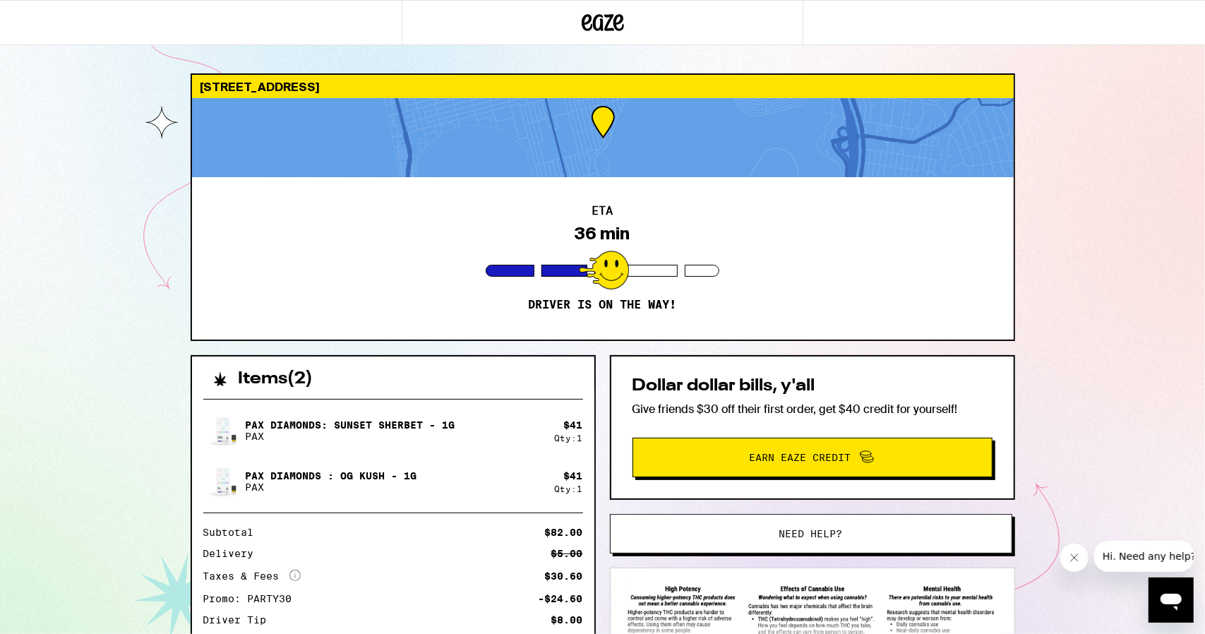
click at [580, 233] on div "36 min" at bounding box center [602, 234] width 55 height 20
click at [594, 210] on h2 "ETA" at bounding box center [602, 210] width 21 height 11
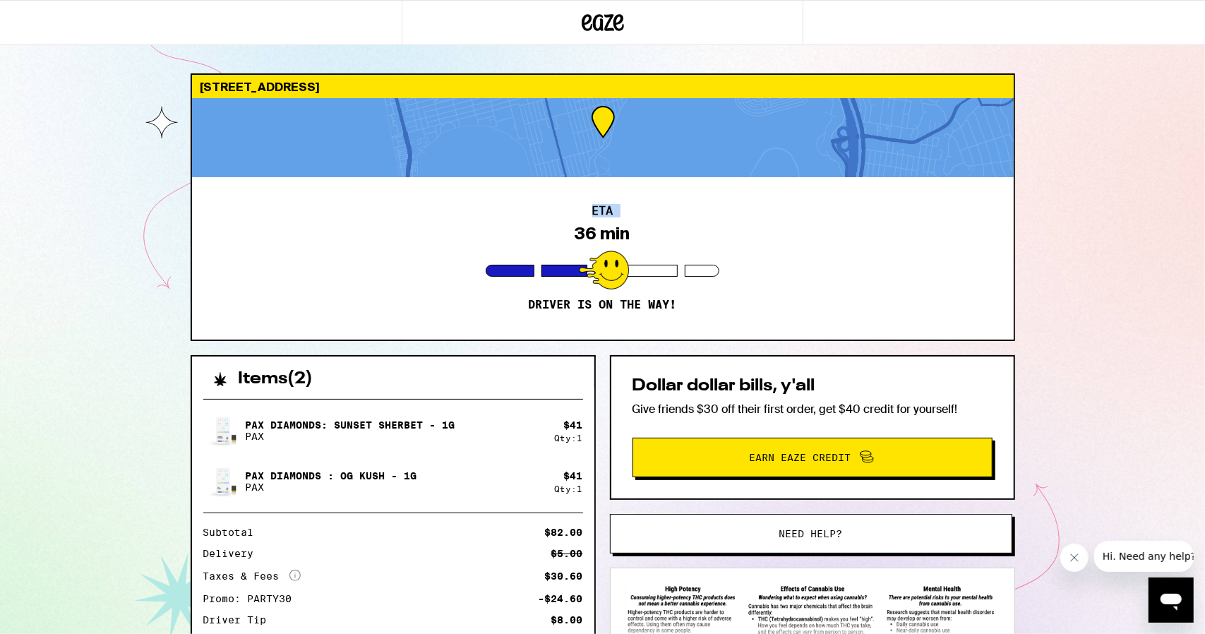
click at [594, 210] on h2 "ETA" at bounding box center [602, 210] width 21 height 11
click at [580, 229] on div "36 min" at bounding box center [602, 234] width 55 height 20
click at [331, 87] on div "[STREET_ADDRESS]" at bounding box center [602, 86] width 821 height 23
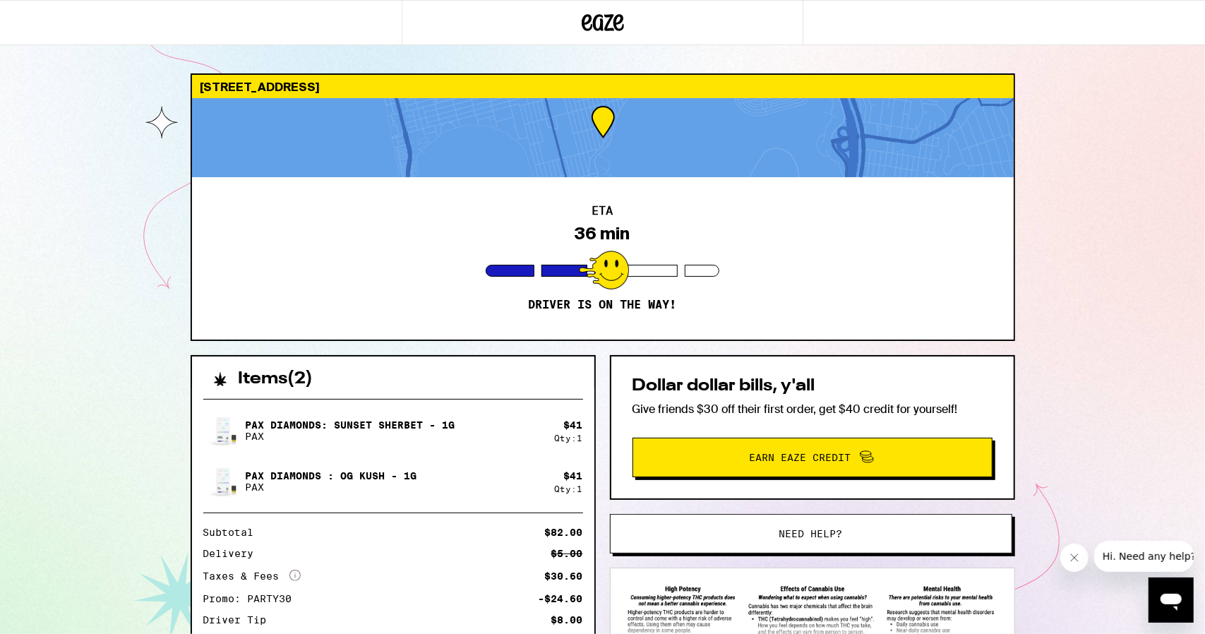
click at [331, 87] on div "[STREET_ADDRESS]" at bounding box center [602, 86] width 821 height 23
click at [239, 87] on div "[STREET_ADDRESS]" at bounding box center [602, 86] width 821 height 23
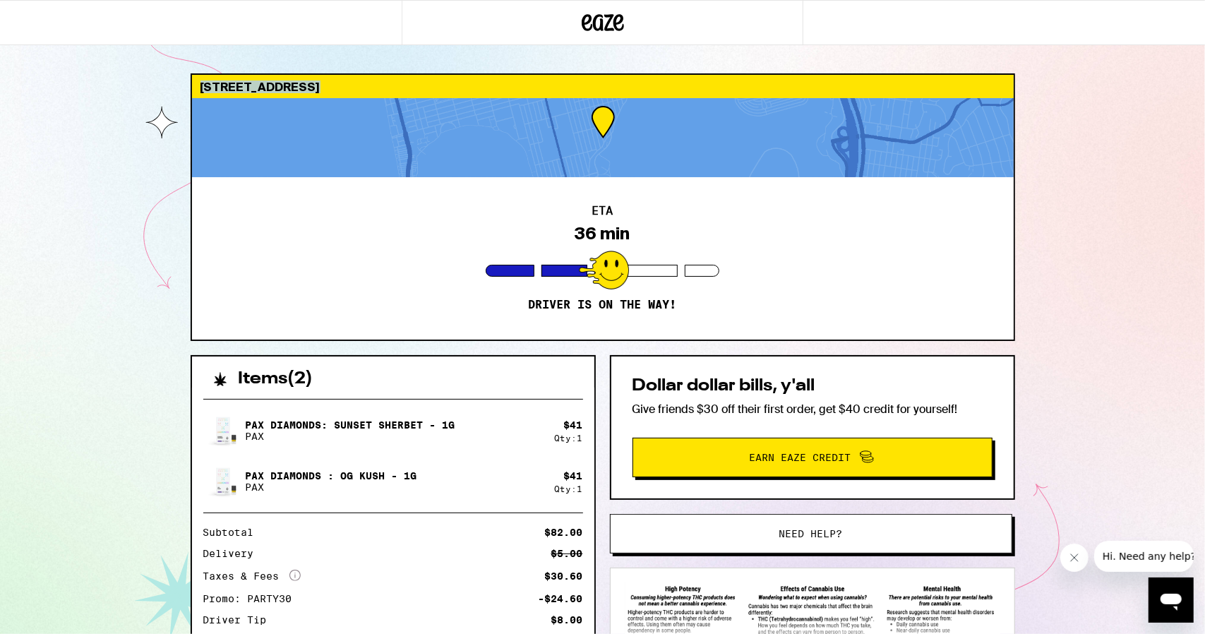
click at [196, 88] on div "[STREET_ADDRESS]" at bounding box center [602, 86] width 821 height 23
click at [209, 85] on div "[STREET_ADDRESS]" at bounding box center [602, 86] width 821 height 23
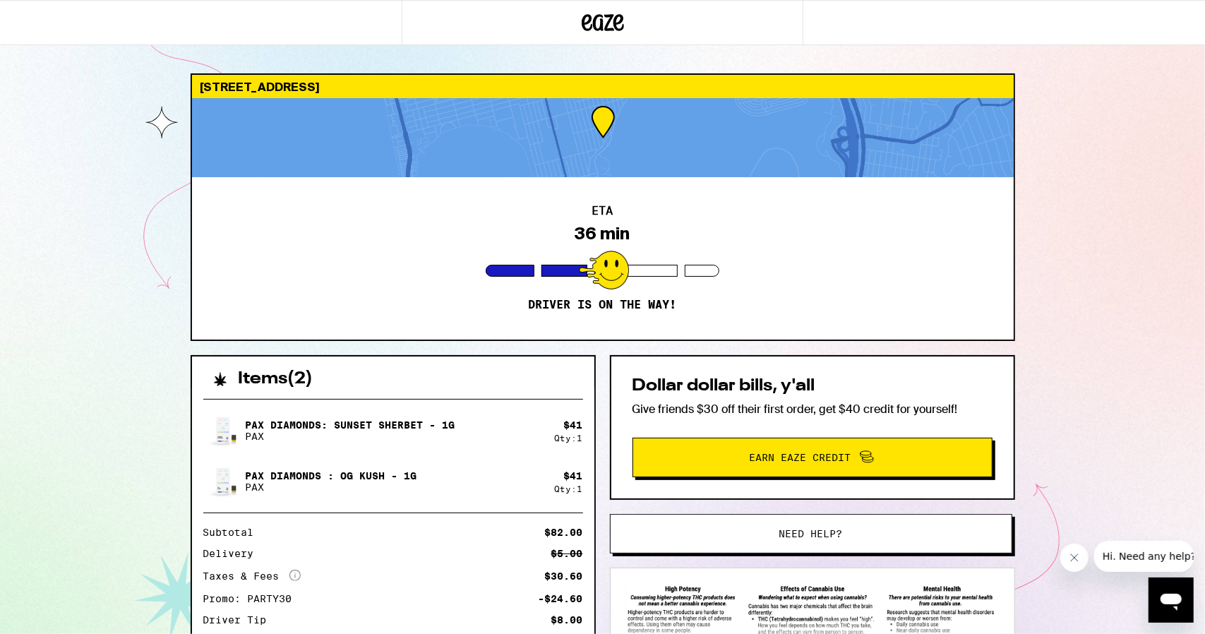
click at [1095, 162] on div "3831 Sequoia St San Diego 92109 ETA 36 min Driver is on the way! Items ( 2 ) Pa…" at bounding box center [602, 384] width 1205 height 769
